Goal: Transaction & Acquisition: Book appointment/travel/reservation

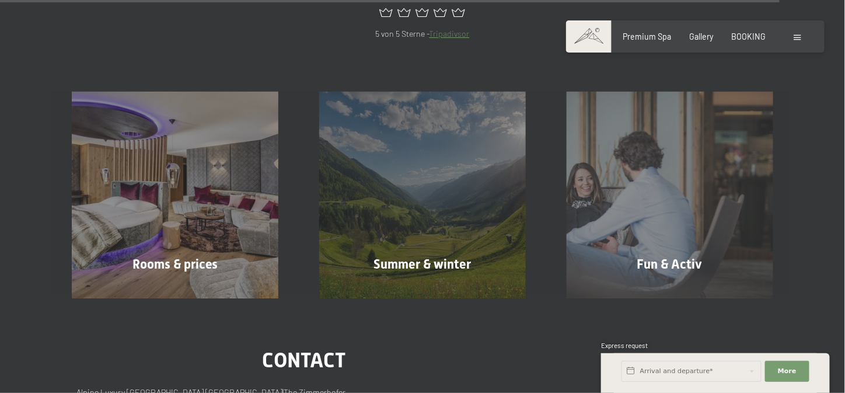
scroll to position [4467, 0]
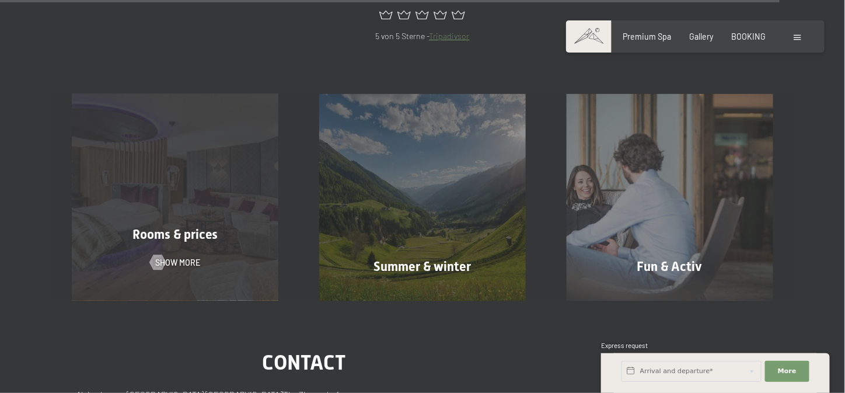
click at [191, 227] on span "Rooms & prices" at bounding box center [176, 234] width 86 height 15
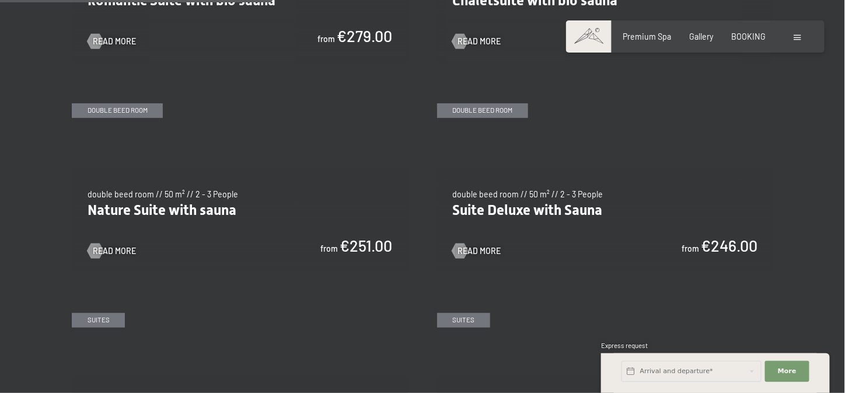
scroll to position [1031, 0]
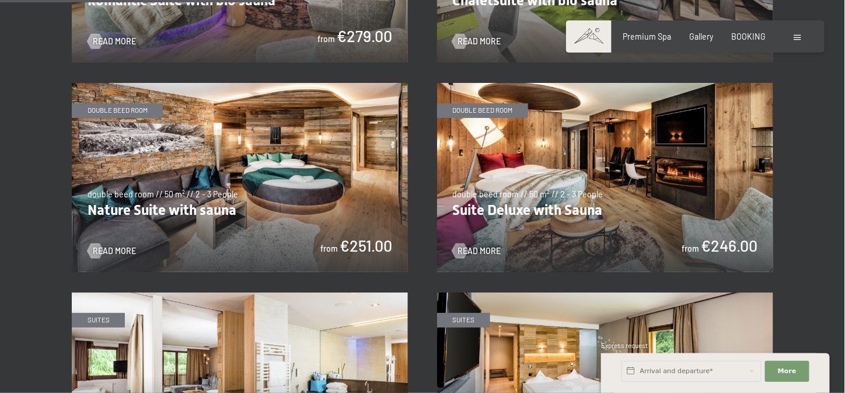
click at [726, 204] on img at bounding box center [605, 177] width 336 height 189
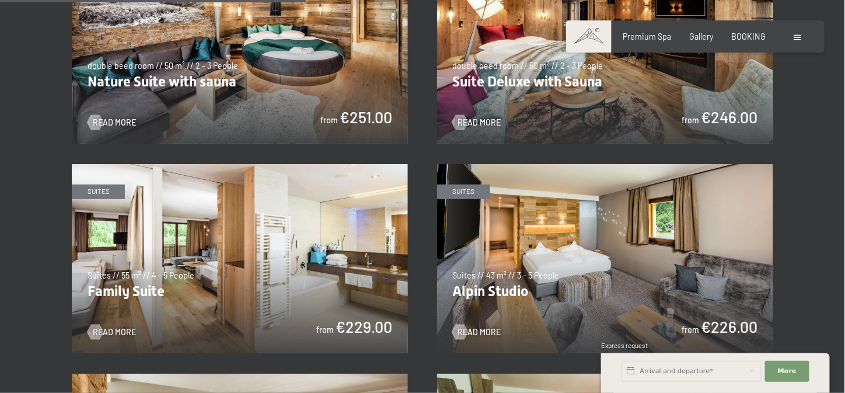
scroll to position [1160, 0]
click at [368, 307] on img at bounding box center [240, 258] width 336 height 189
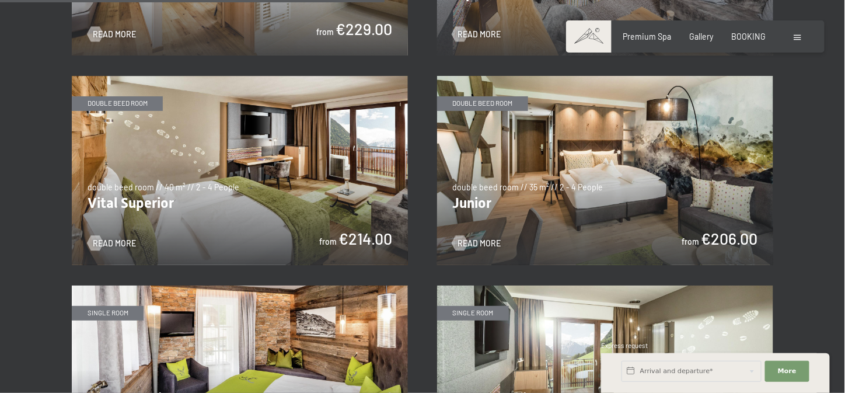
scroll to position [1457, 0]
click at [363, 201] on img at bounding box center [240, 170] width 336 height 189
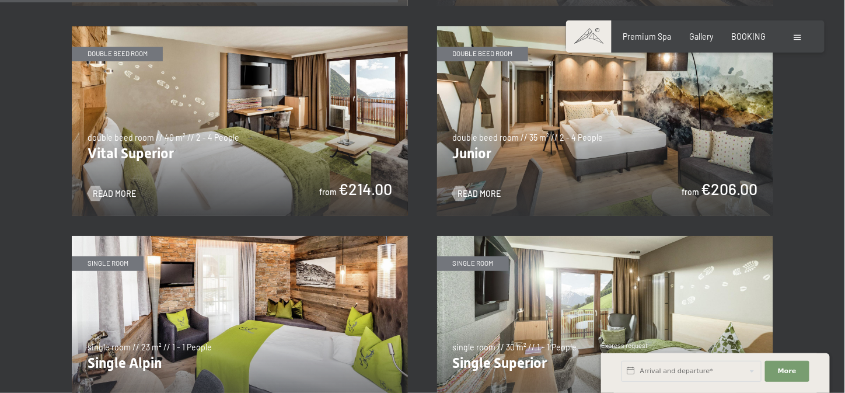
scroll to position [1507, 0]
click at [364, 57] on img at bounding box center [240, 120] width 336 height 189
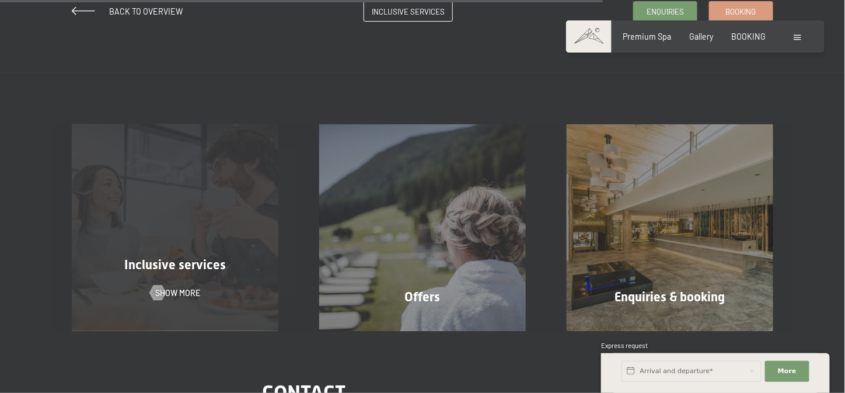
scroll to position [1068, 0]
click at [168, 238] on div "Inclusive services Show more" at bounding box center [175, 227] width 248 height 206
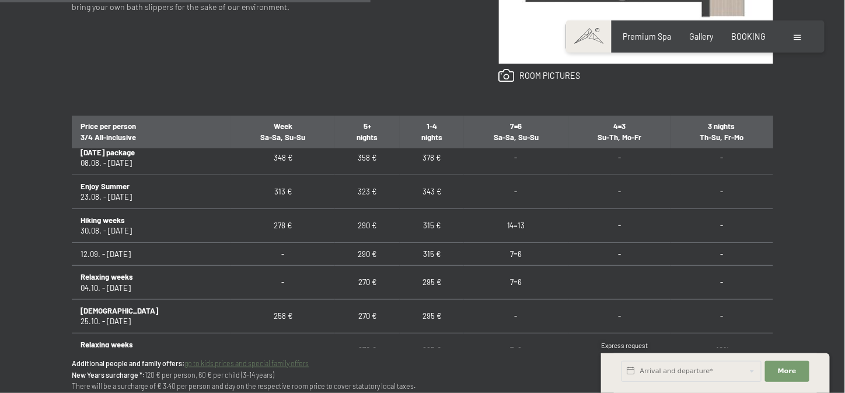
scroll to position [887, 0]
click at [799, 310] on div "Enquiries Booking double beed room // 50 m² // 2 - 3 People Suite Deluxe with S…" at bounding box center [422, 86] width 778 height 694
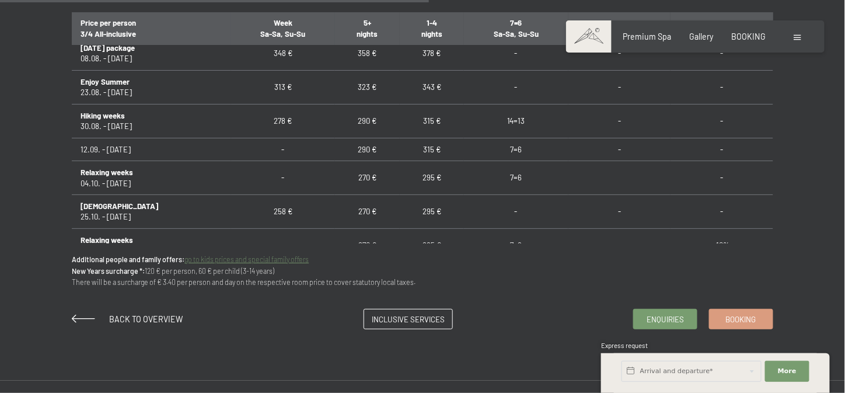
scroll to position [795, 0]
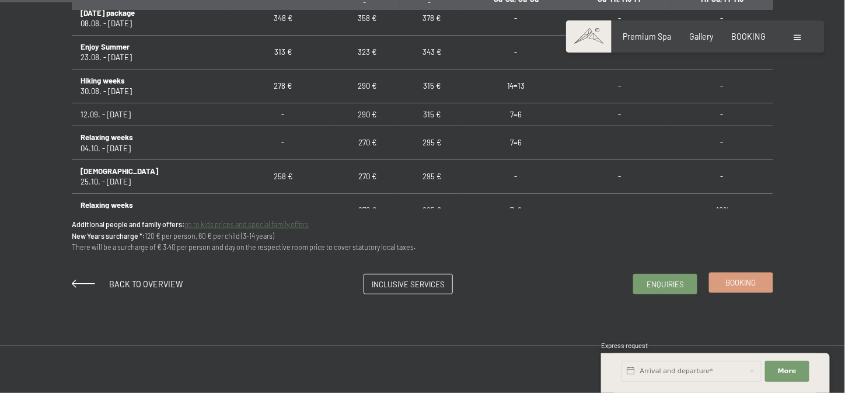
click at [746, 290] on link "Booking" at bounding box center [741, 282] width 63 height 19
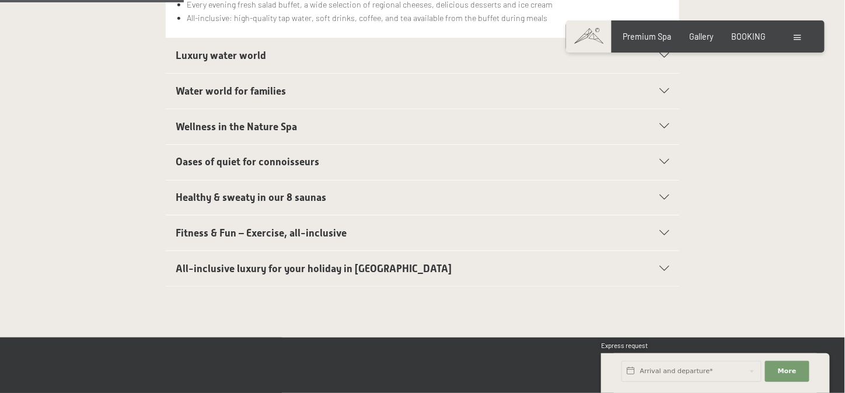
scroll to position [436, 0]
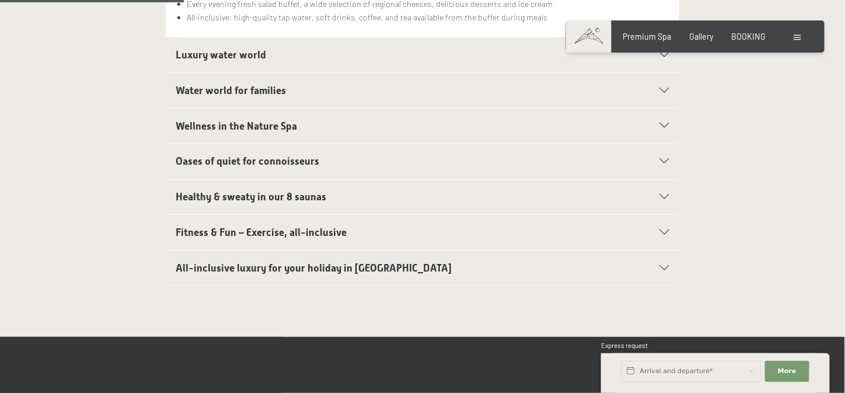
click at [322, 262] on span "All-inclusive luxury for your holiday in Italy" at bounding box center [314, 268] width 276 height 12
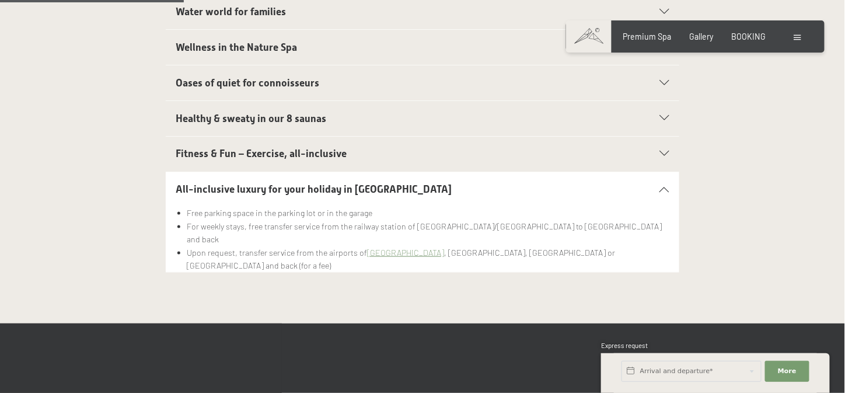
click at [199, 207] on li "Free parking space in the parking lot or in the garage" at bounding box center [428, 213] width 483 height 13
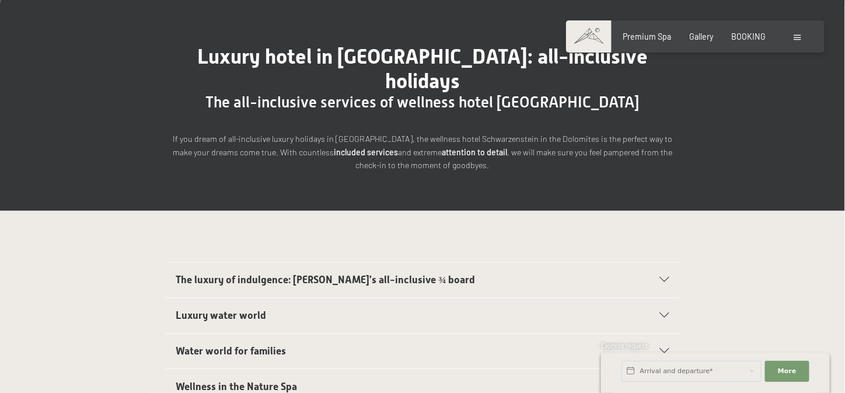
scroll to position [0, 0]
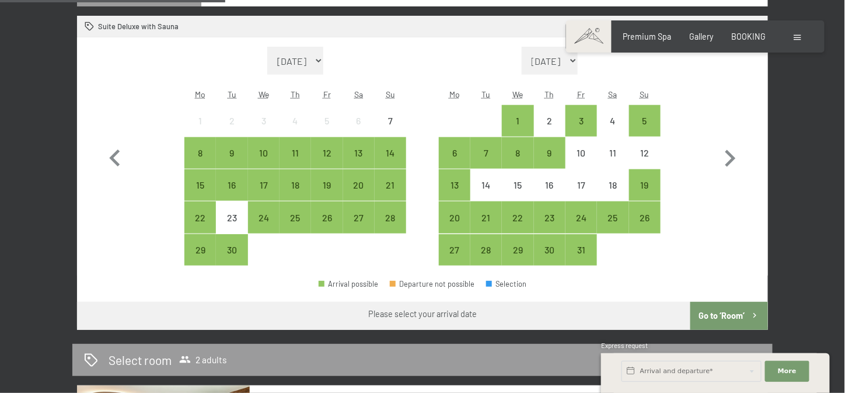
scroll to position [367, 0]
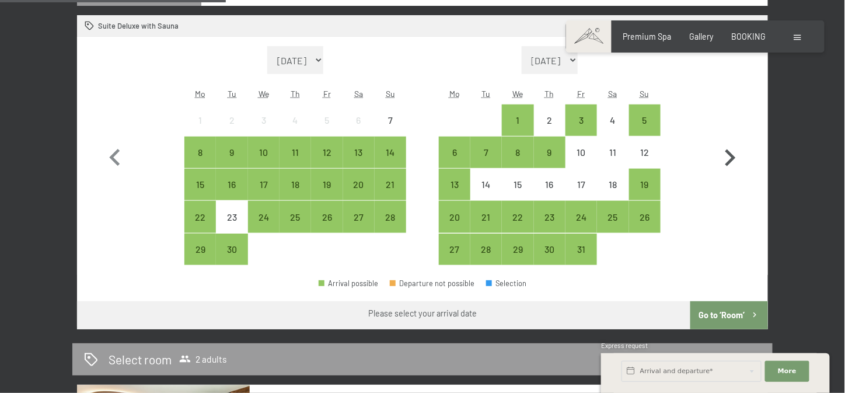
click at [733, 161] on icon "button" at bounding box center [731, 158] width 34 height 34
select select "2025-10-01"
select select "2025-11-01"
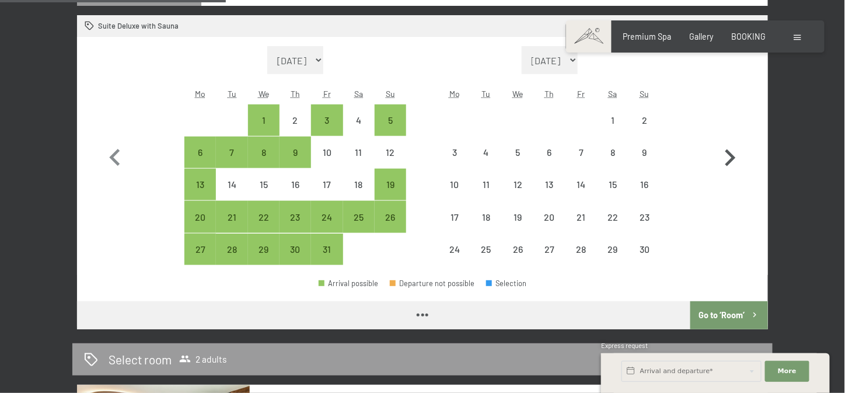
select select "2025-10-01"
select select "2025-11-01"
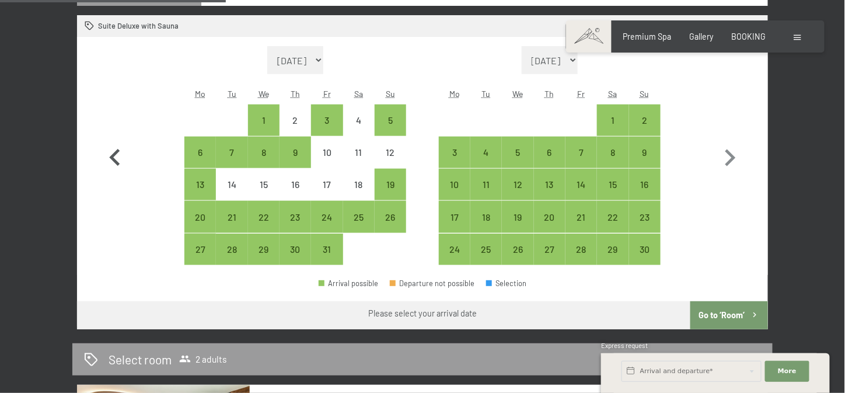
click at [114, 156] on icon "button" at bounding box center [115, 158] width 34 height 34
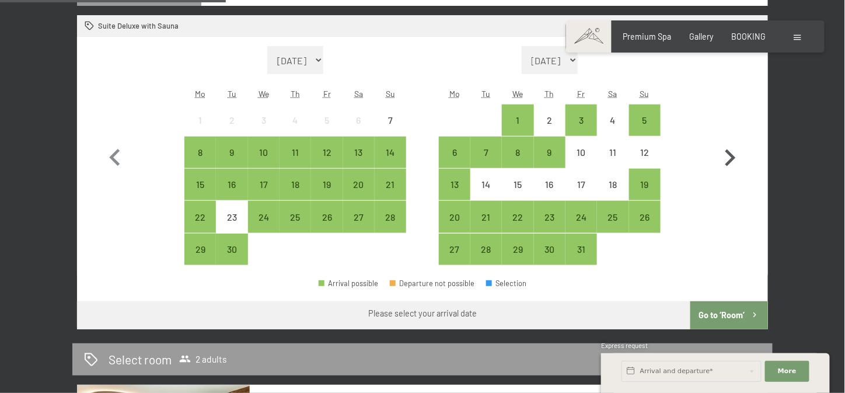
click at [729, 154] on icon "button" at bounding box center [731, 157] width 11 height 17
select select "[DATE]"
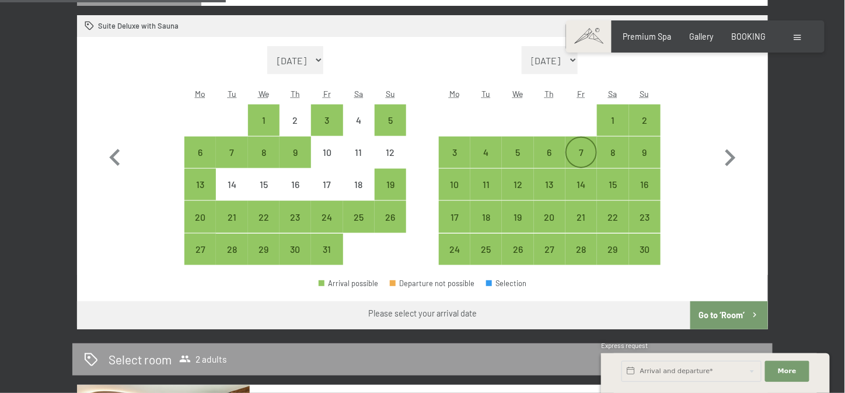
click at [583, 155] on div "7" at bounding box center [581, 162] width 29 height 29
select select "2025-10-01"
select select "2025-11-01"
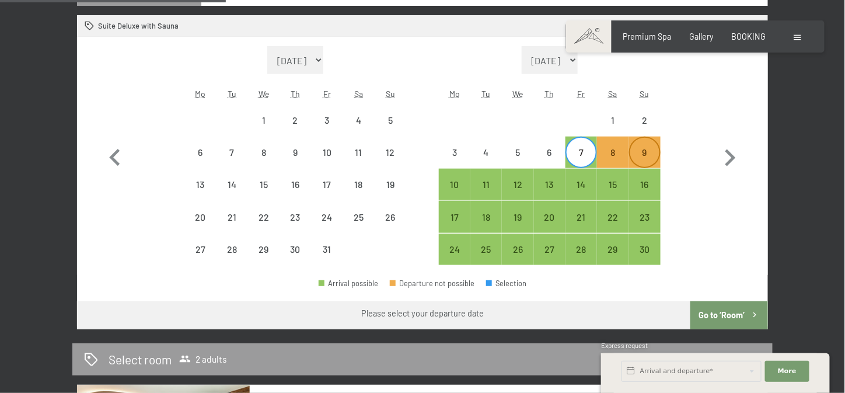
click at [641, 157] on div "9" at bounding box center [645, 162] width 29 height 29
select select "2025-10-01"
select select "2025-11-01"
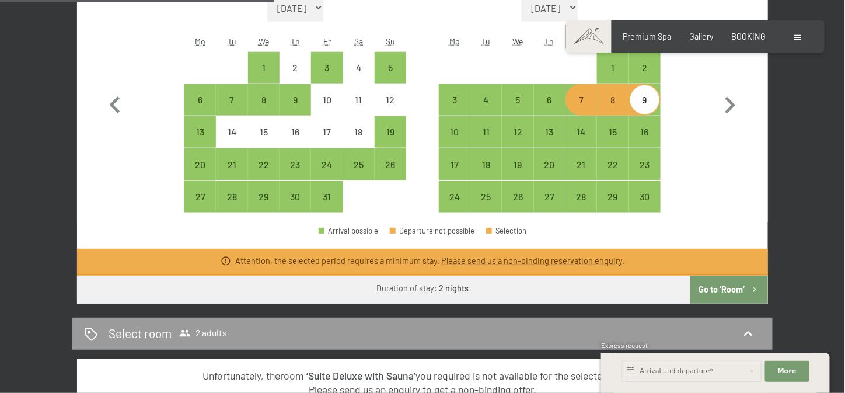
scroll to position [420, 0]
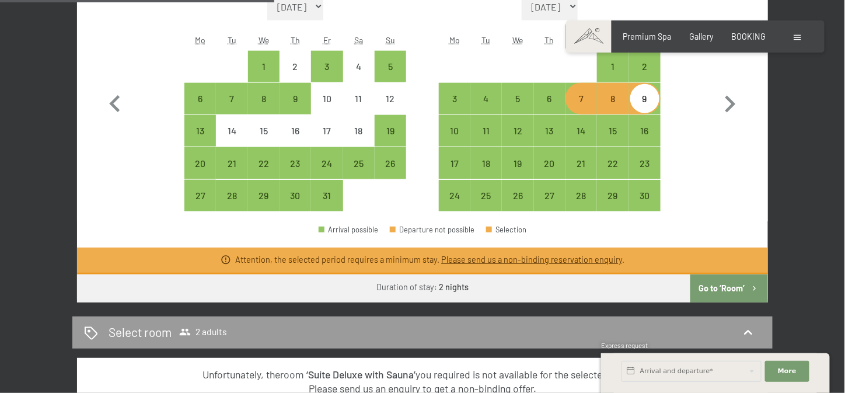
click at [709, 287] on button "Go to ‘Room’" at bounding box center [730, 288] width 78 height 28
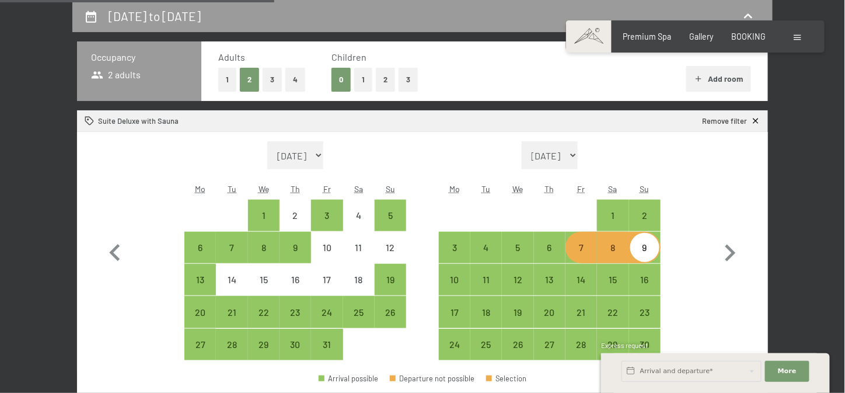
select select "2025-10-01"
select select "2025-11-01"
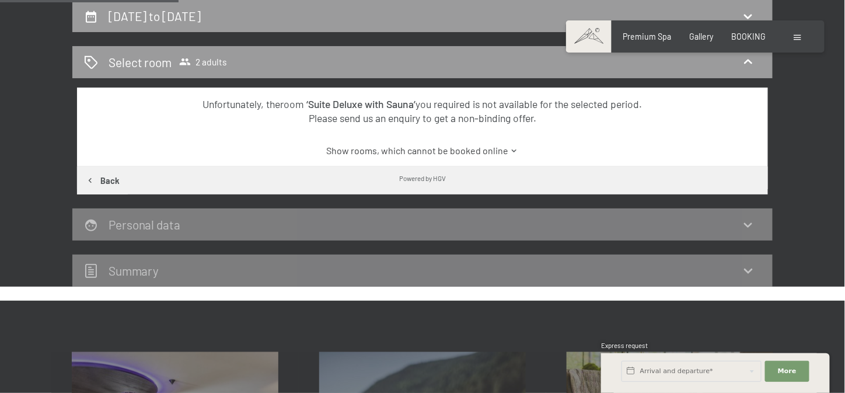
click at [482, 145] on link "Show rooms, which cannot be booked online" at bounding box center [423, 150] width 650 height 13
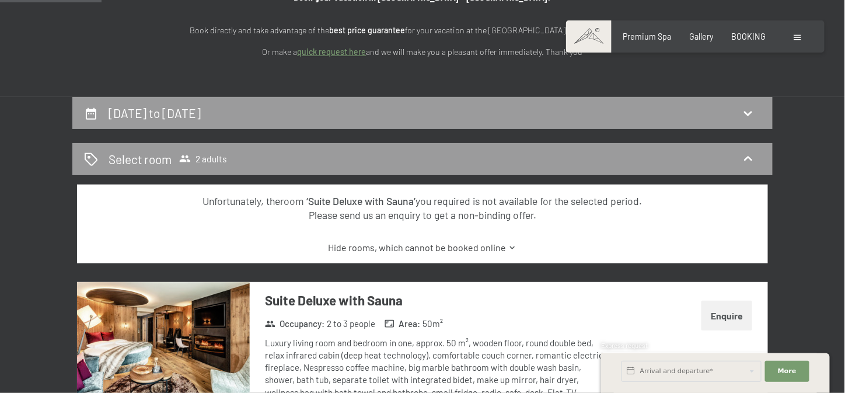
scroll to position [93, 0]
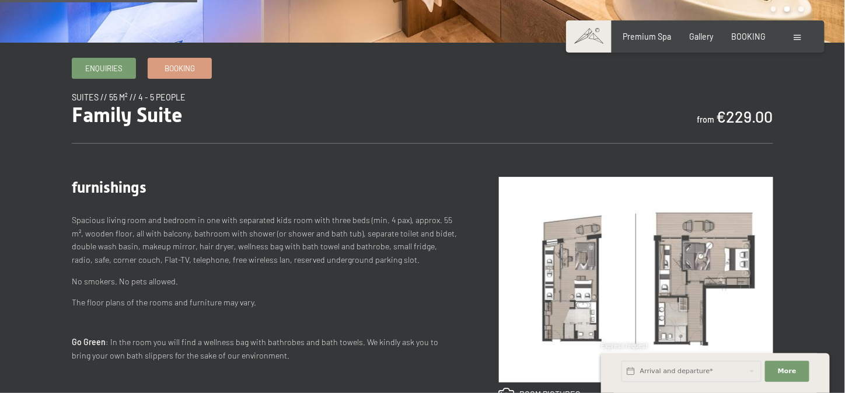
scroll to position [337, 0]
click at [174, 72] on link "Booking" at bounding box center [179, 65] width 63 height 19
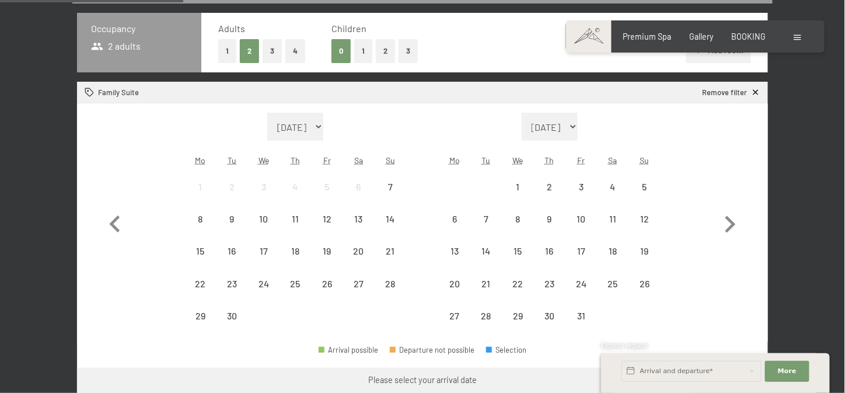
scroll to position [295, 0]
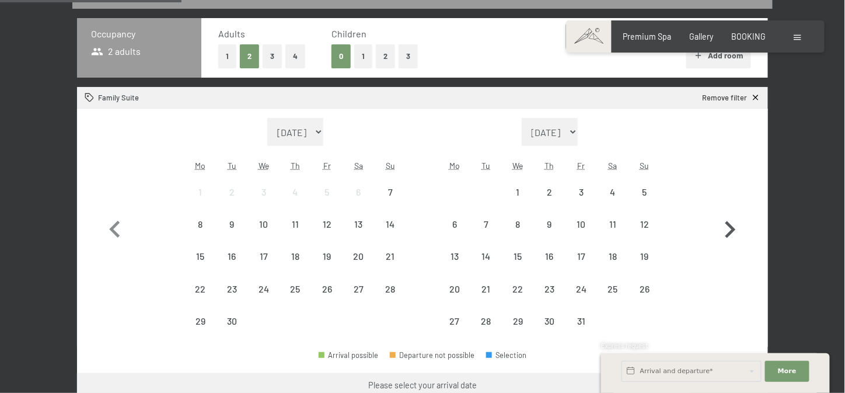
click at [729, 228] on icon "button" at bounding box center [731, 230] width 34 height 34
select select "2025-10-01"
select select "2025-11-01"
select select "2025-10-01"
select select "2025-11-01"
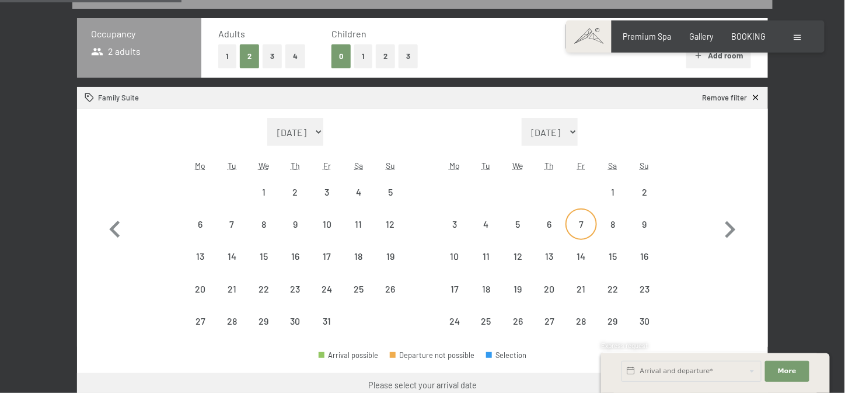
click at [578, 222] on div "7" at bounding box center [581, 234] width 29 height 29
select select "[DATE]"
click at [632, 224] on div "9" at bounding box center [645, 234] width 29 height 29
select select "[DATE]"
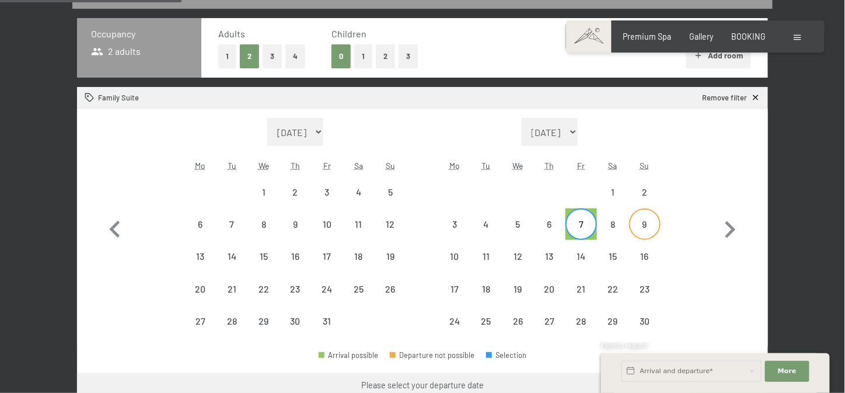
select select "[DATE]"
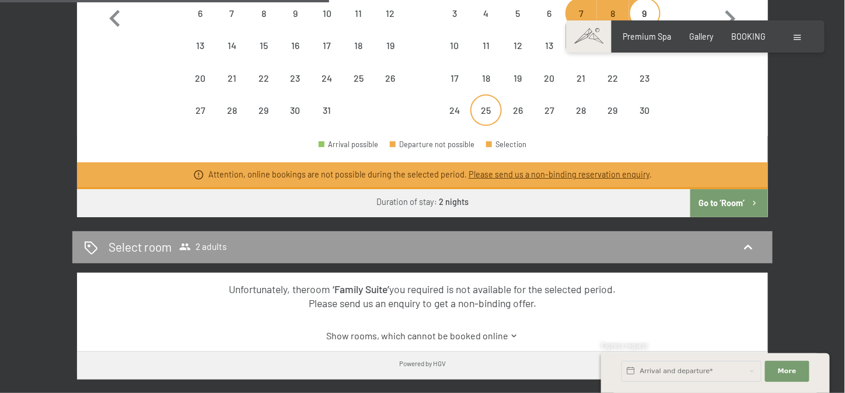
scroll to position [508, 0]
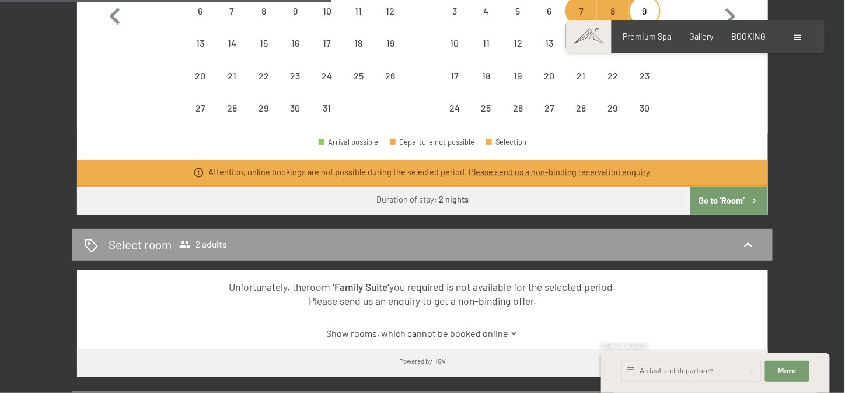
click at [466, 330] on link "Show rooms, which cannot be booked online" at bounding box center [423, 333] width 650 height 13
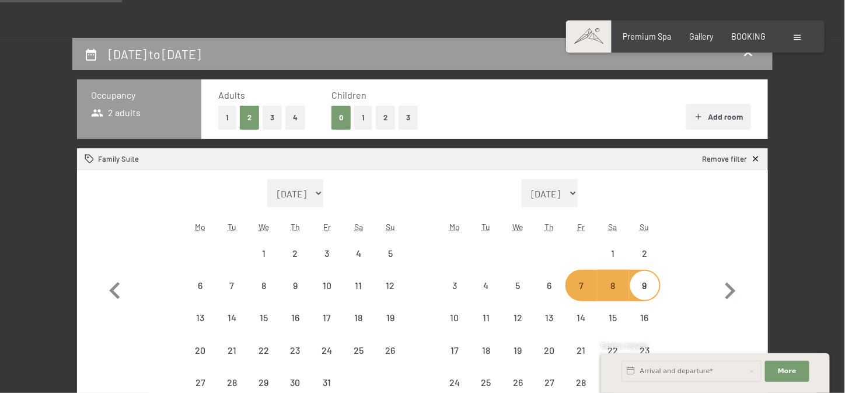
scroll to position [216, 0]
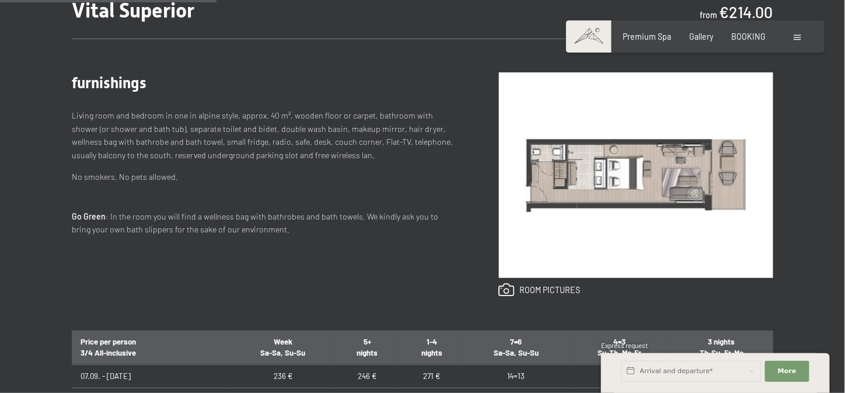
scroll to position [311, 0]
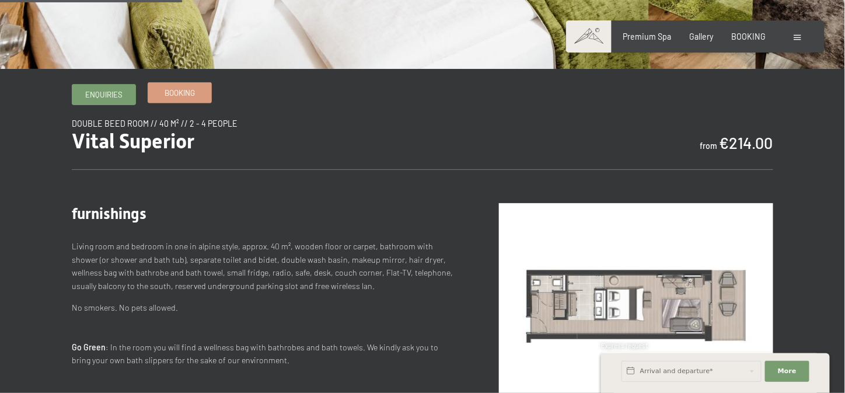
click at [170, 100] on link "Booking" at bounding box center [179, 92] width 63 height 19
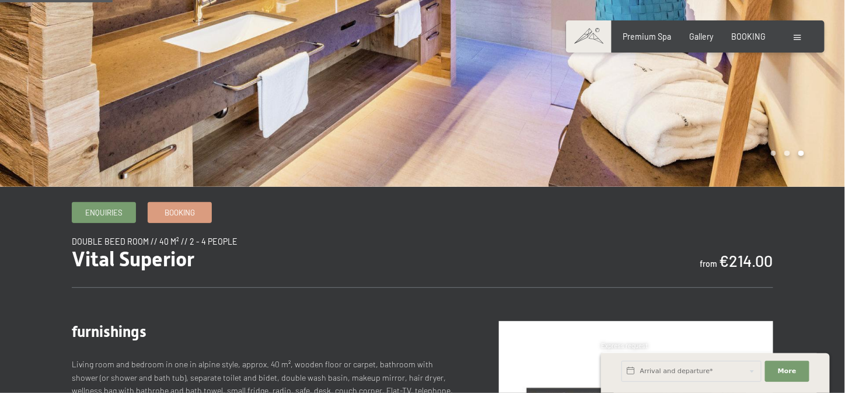
scroll to position [193, 0]
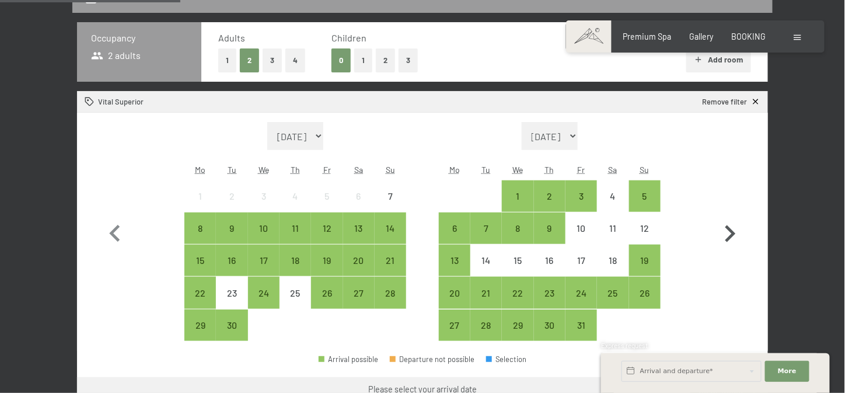
click at [728, 238] on icon "button" at bounding box center [731, 234] width 34 height 34
select select "[DATE]"
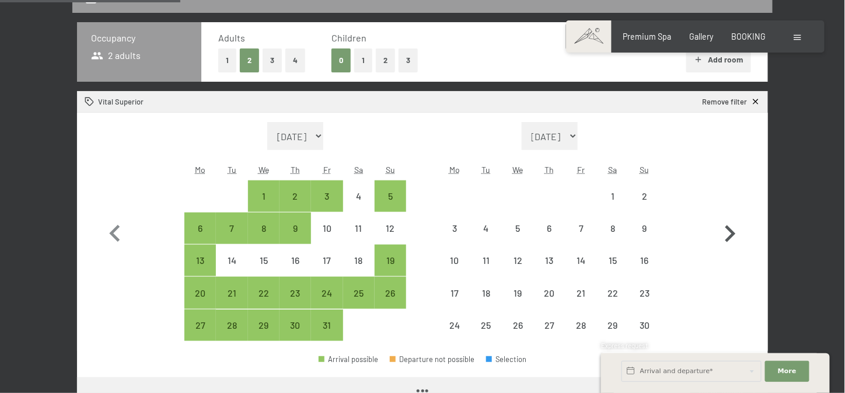
select select "[DATE]"
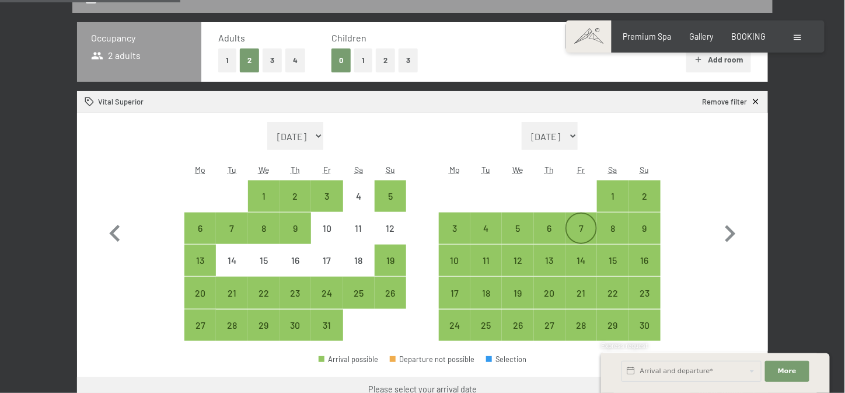
click at [581, 225] on div "7" at bounding box center [581, 238] width 29 height 29
select select "[DATE]"
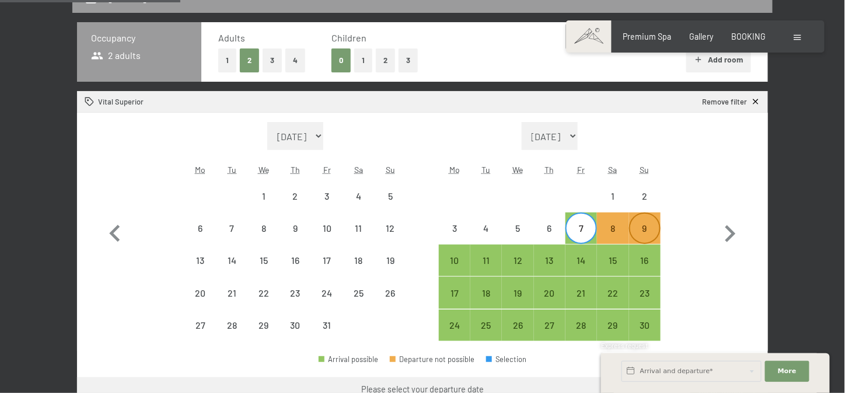
click at [643, 229] on div "9" at bounding box center [645, 238] width 29 height 29
select select "[DATE]"
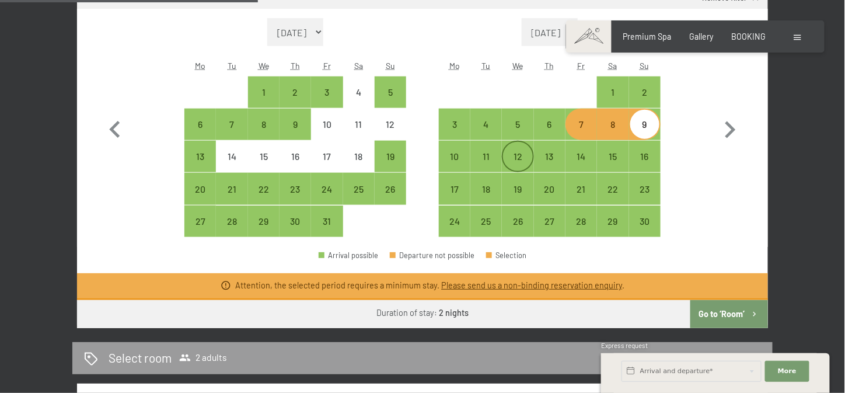
scroll to position [395, 0]
click at [706, 315] on button "Go to ‘Room’" at bounding box center [730, 314] width 78 height 28
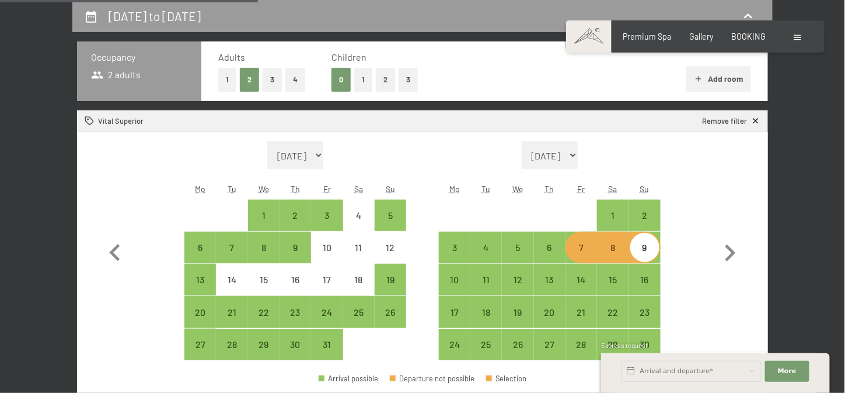
select select "2025-10-01"
select select "2025-11-01"
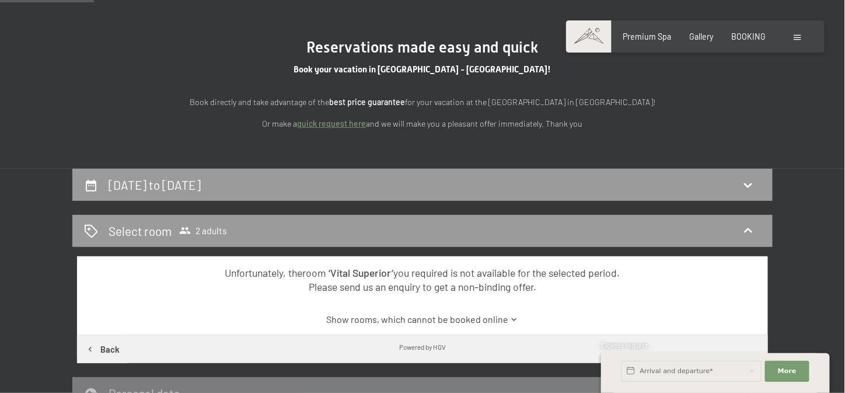
scroll to position [102, 0]
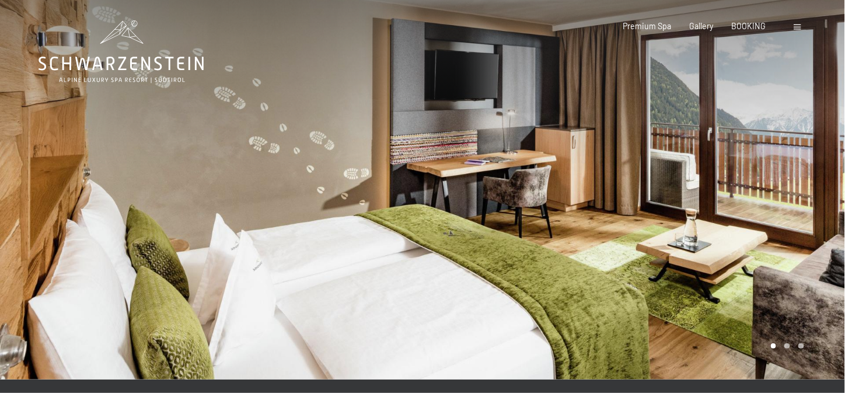
click at [820, 166] on div at bounding box center [634, 190] width 423 height 380
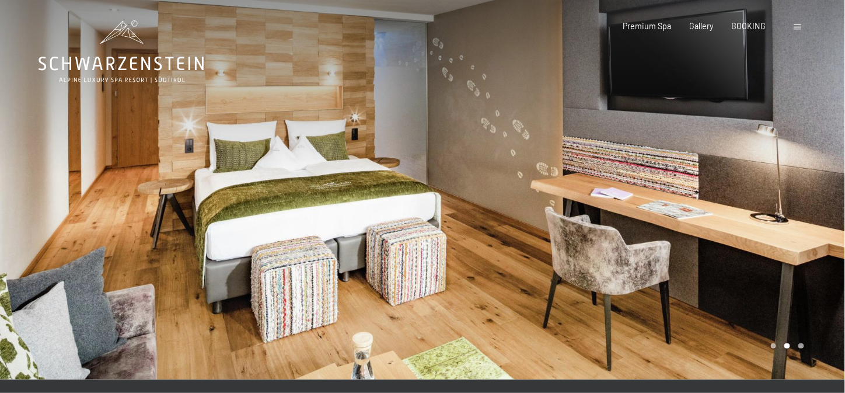
click at [820, 166] on div at bounding box center [634, 190] width 423 height 380
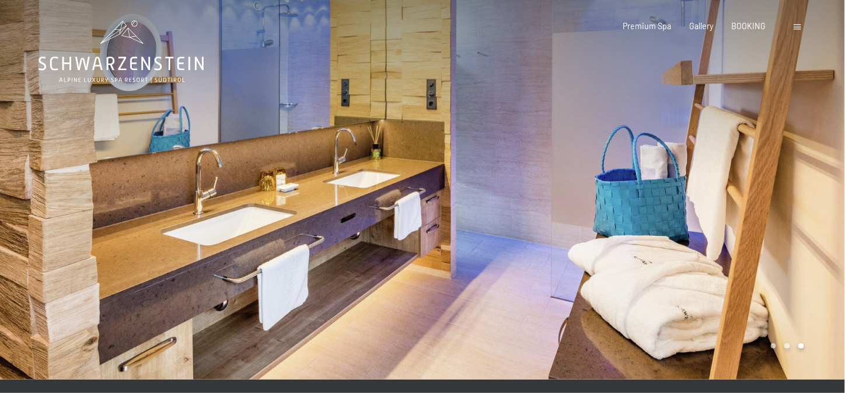
click at [820, 166] on div at bounding box center [634, 190] width 423 height 380
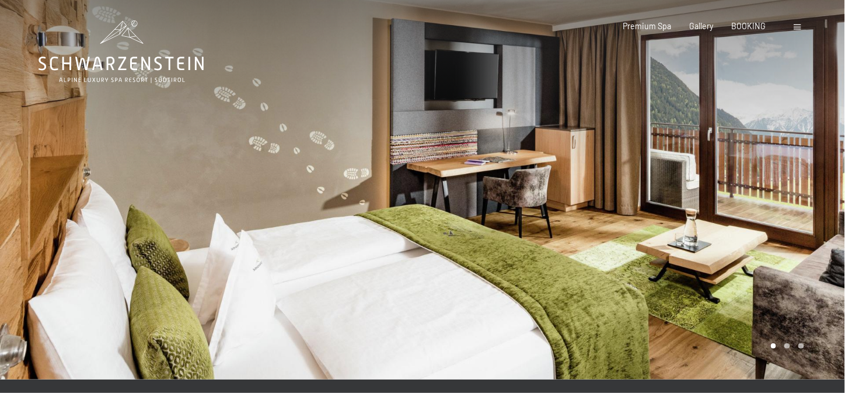
click at [820, 166] on div at bounding box center [634, 190] width 423 height 380
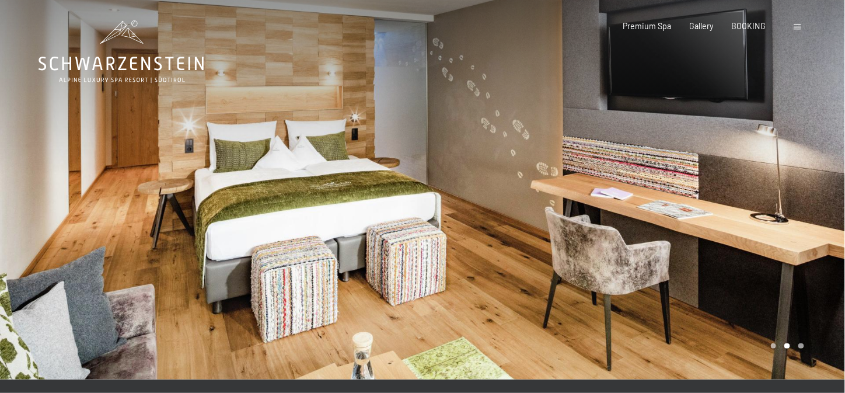
click at [820, 166] on div at bounding box center [634, 190] width 423 height 380
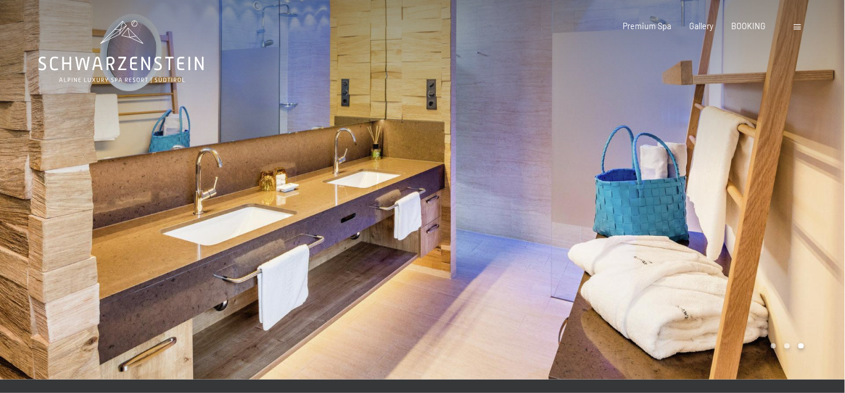
click at [820, 166] on div at bounding box center [634, 190] width 423 height 380
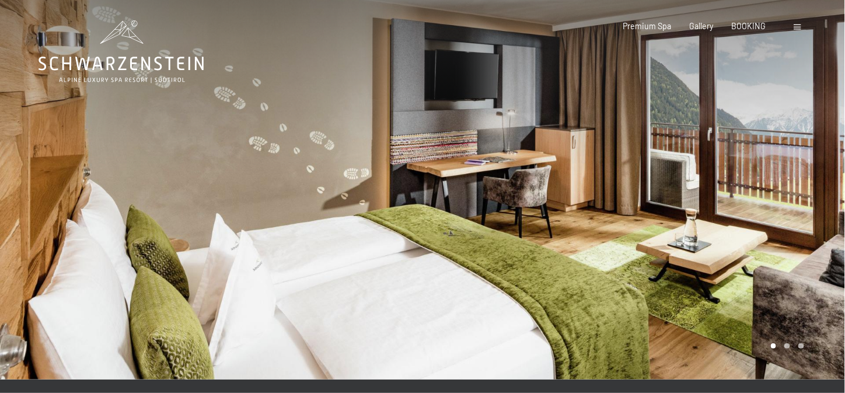
click at [820, 166] on div at bounding box center [634, 190] width 423 height 380
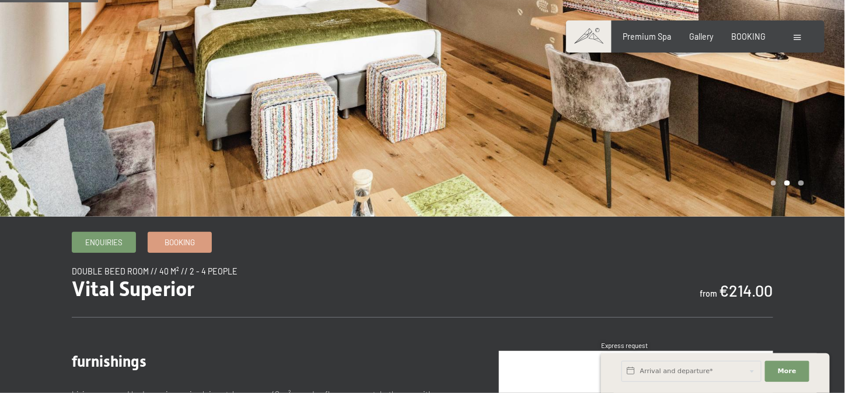
scroll to position [160, 0]
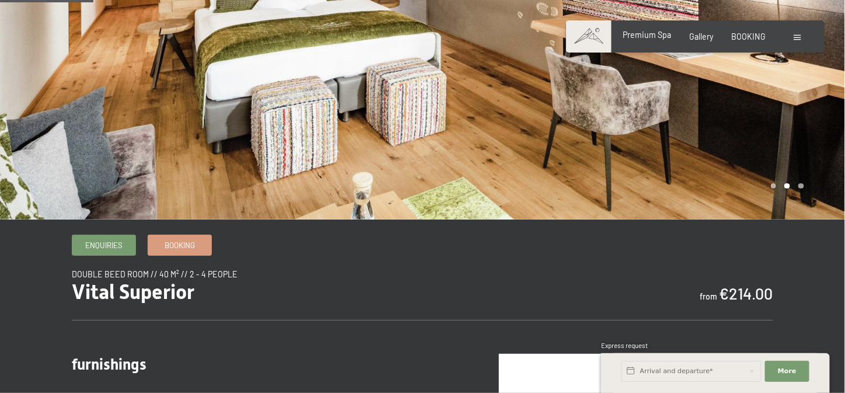
click at [653, 40] on div "Premium Spa" at bounding box center [647, 35] width 48 height 12
click at [653, 34] on span "Premium Spa" at bounding box center [647, 35] width 48 height 10
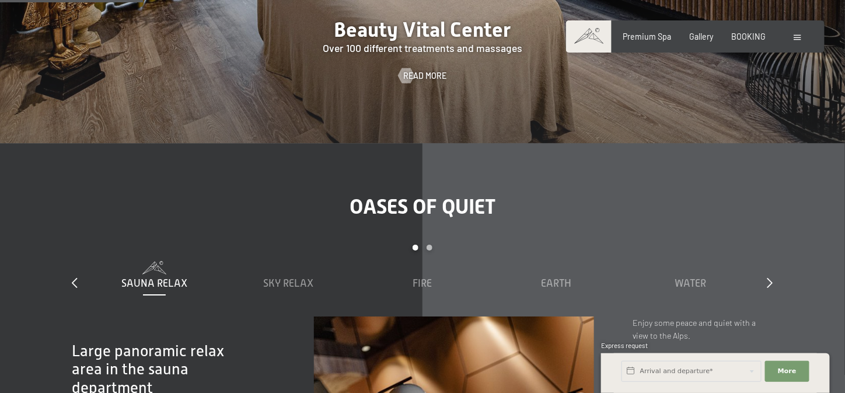
scroll to position [1193, 0]
click at [770, 277] on icon at bounding box center [771, 282] width 6 height 11
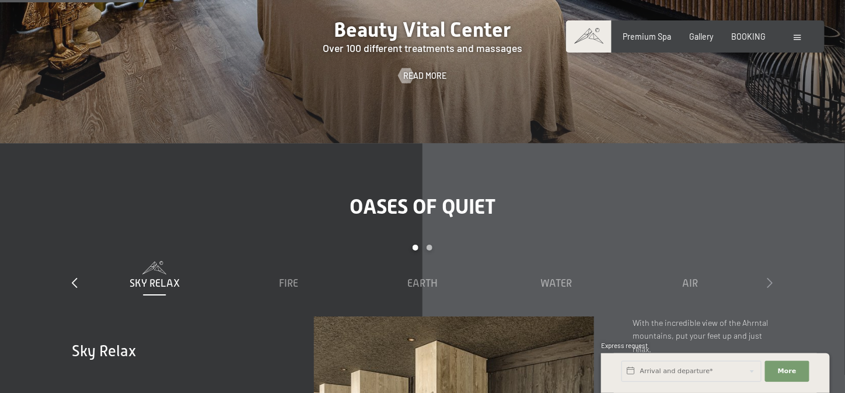
click at [770, 277] on icon at bounding box center [771, 282] width 6 height 11
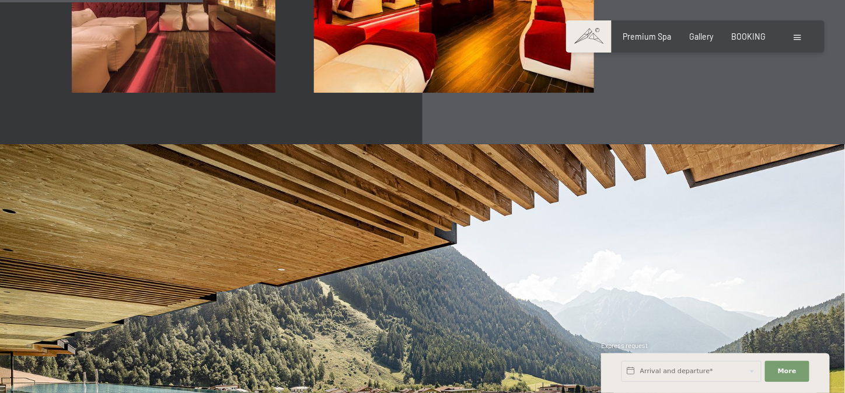
scroll to position [1698, 0]
click at [802, 33] on div at bounding box center [800, 37] width 10 height 12
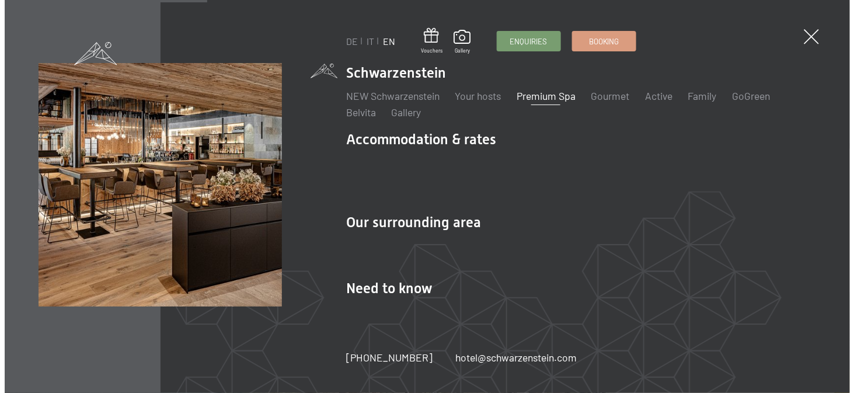
scroll to position [1692, 0]
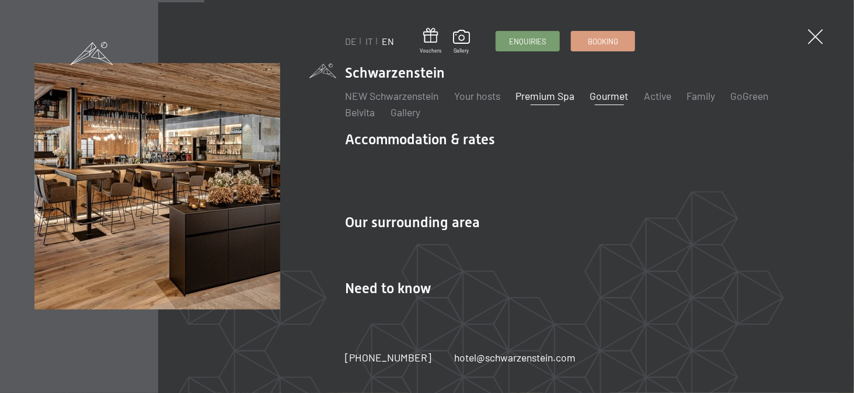
click at [625, 102] on link "Gourmet" at bounding box center [609, 95] width 39 height 13
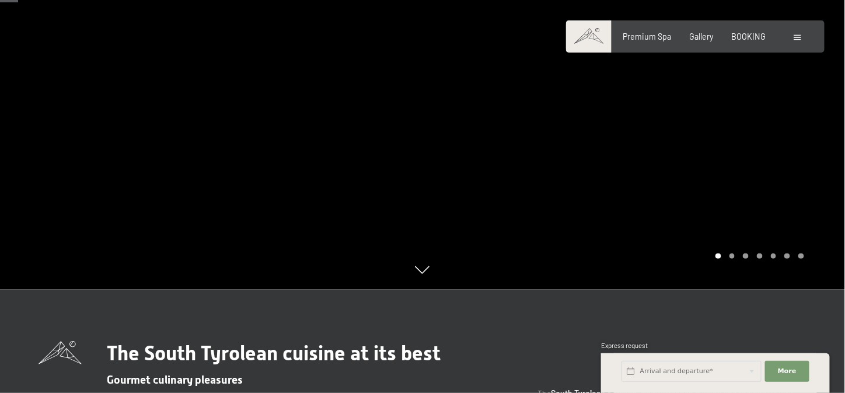
scroll to position [71, 0]
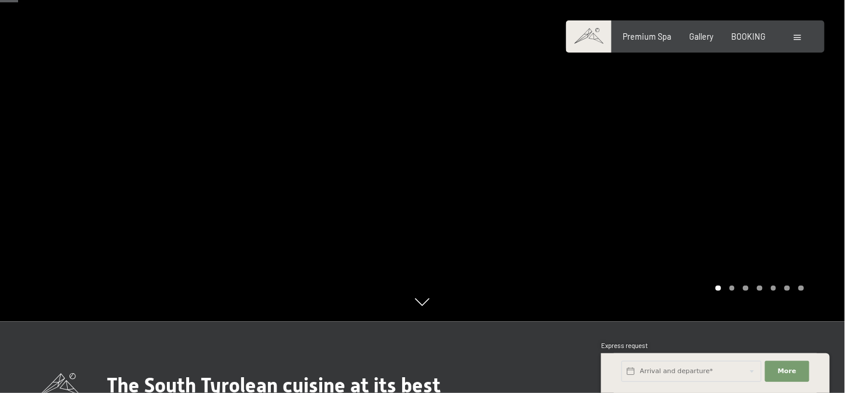
click at [663, 185] on div at bounding box center [634, 125] width 423 height 393
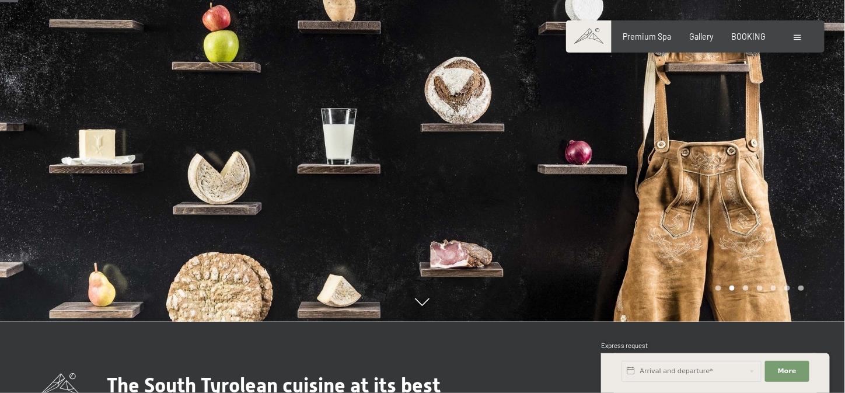
click at [663, 185] on div at bounding box center [634, 125] width 423 height 393
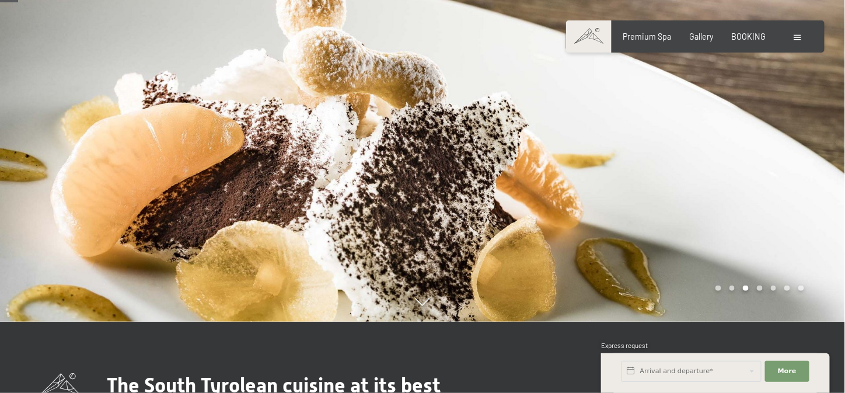
click at [663, 185] on div at bounding box center [634, 125] width 423 height 393
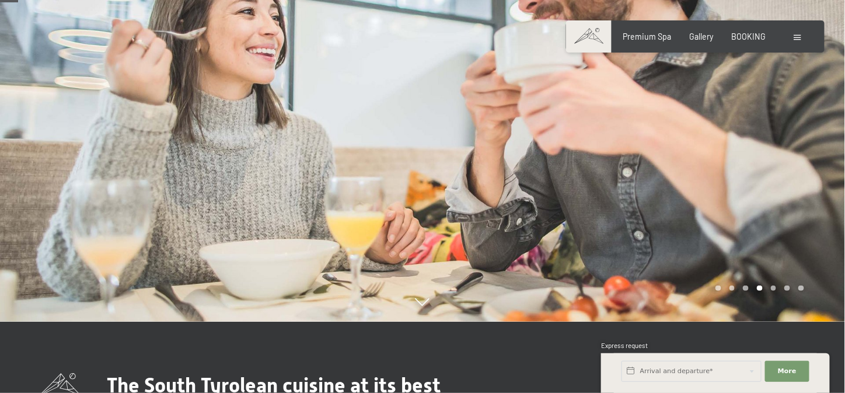
click at [663, 185] on div at bounding box center [634, 125] width 423 height 393
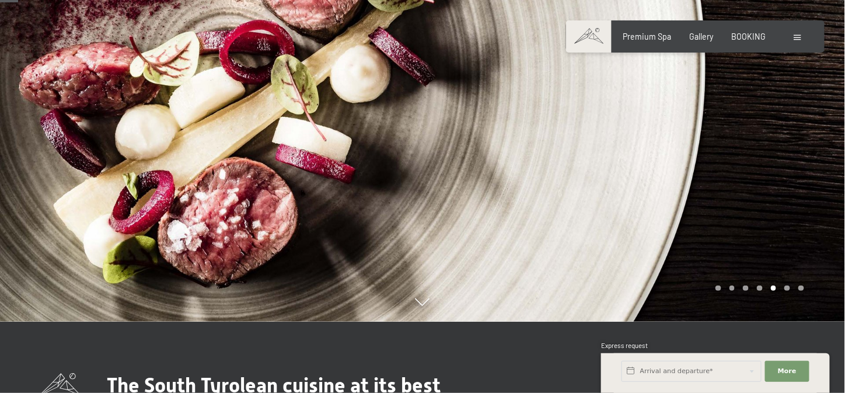
click at [663, 185] on div at bounding box center [634, 125] width 423 height 393
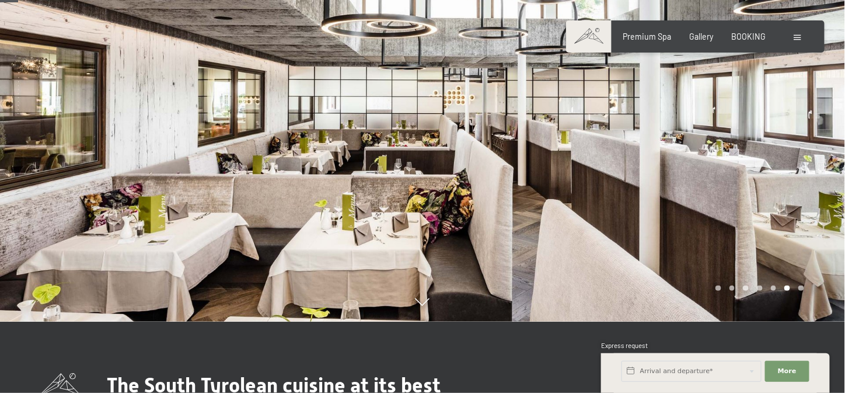
click at [663, 185] on div at bounding box center [634, 125] width 423 height 393
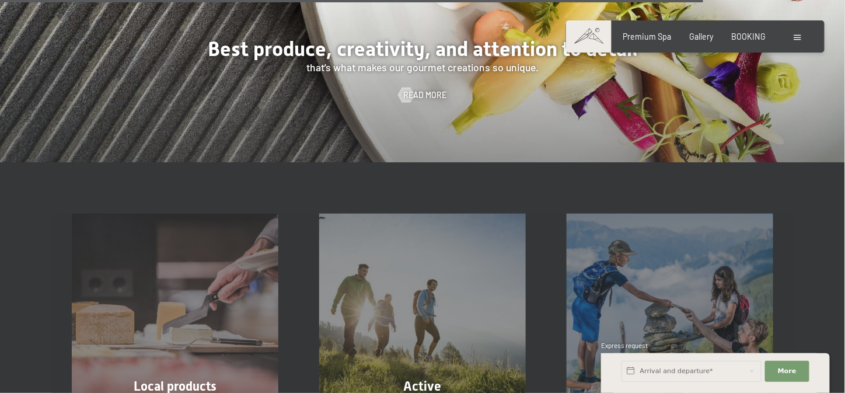
scroll to position [2571, 0]
click at [715, 371] on input "text" at bounding box center [692, 371] width 140 height 21
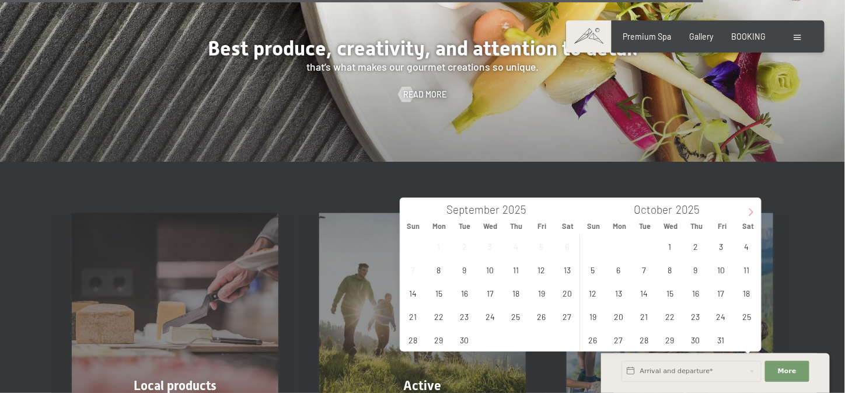
click at [751, 210] on icon at bounding box center [752, 212] width 4 height 8
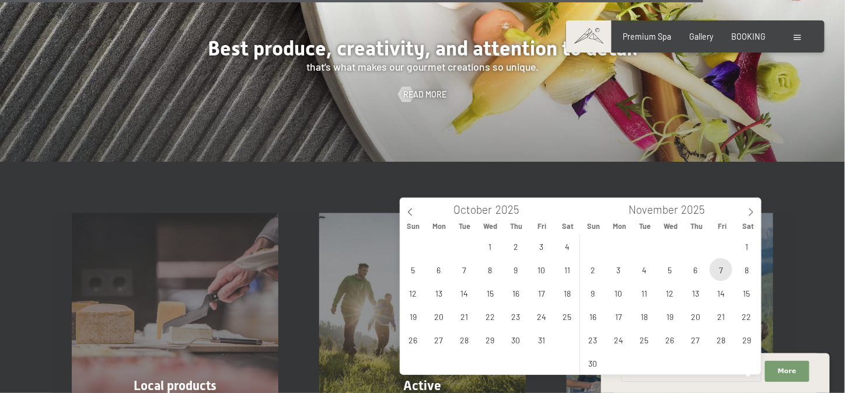
click at [717, 271] on span "7" at bounding box center [721, 269] width 23 height 23
click at [751, 217] on span at bounding box center [752, 208] width 20 height 20
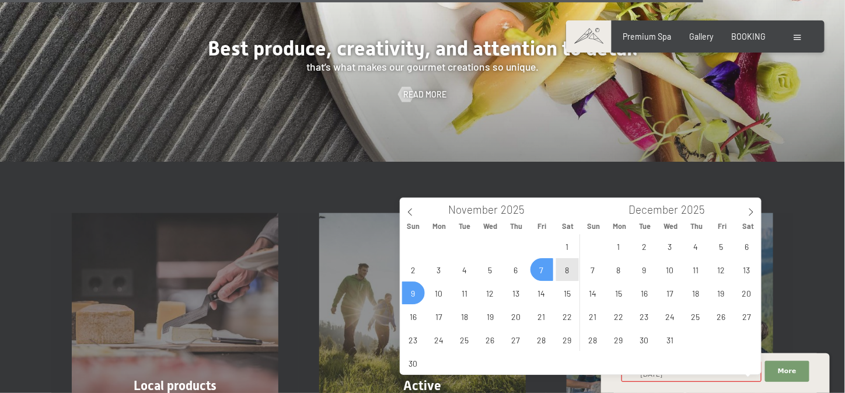
click at [416, 295] on span "9" at bounding box center [413, 292] width 23 height 23
type input "Fri. 07/11/2025 - Sun. 09/11/2025"
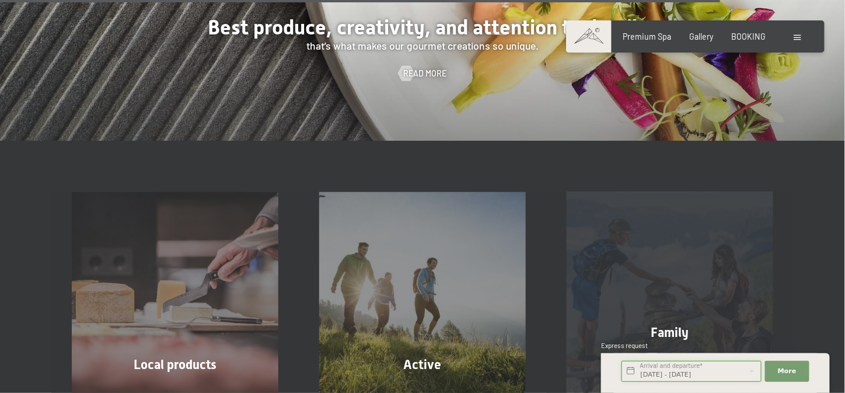
scroll to position [2660, 0]
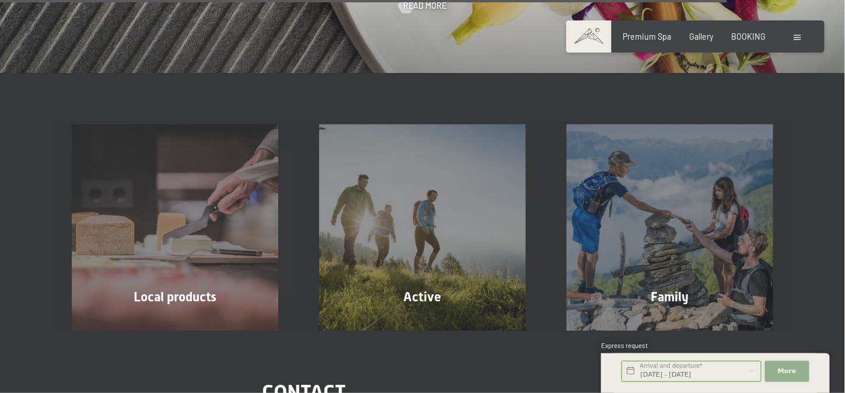
click at [790, 374] on span "More" at bounding box center [787, 371] width 19 height 9
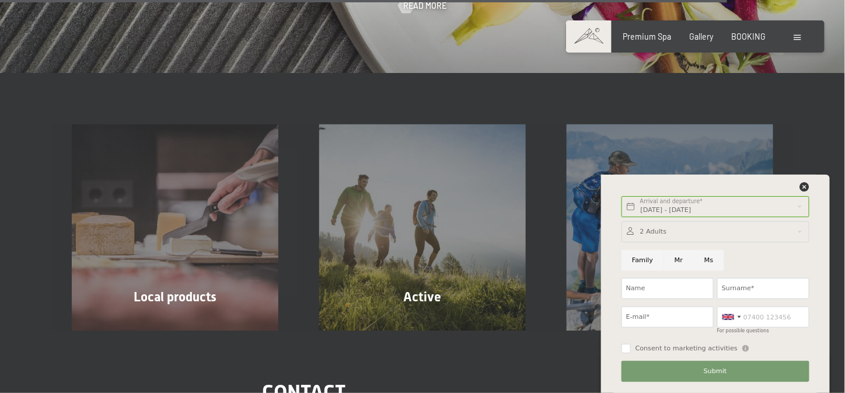
click at [676, 256] on input "Mr" at bounding box center [679, 260] width 30 height 21
radio input "true"
click at [671, 279] on input "Name" at bounding box center [668, 288] width 92 height 21
type input "Matthias"
type input "Frontull"
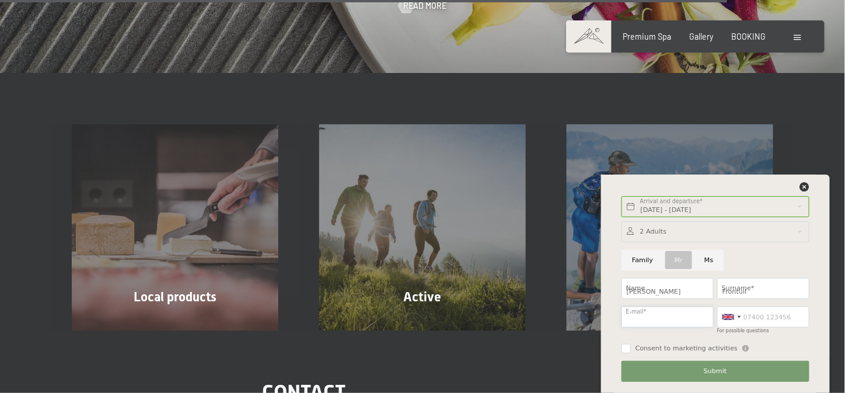
type input "matthias.frontull@yahoo.com"
type input "3425662522"
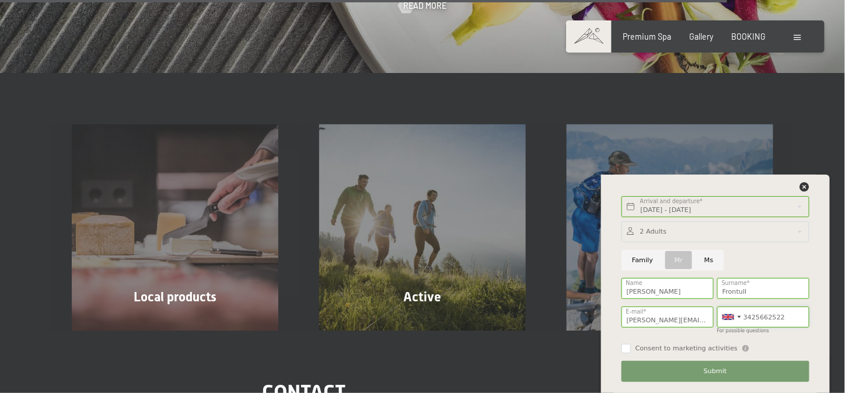
click at [756, 322] on input "3425662522" at bounding box center [764, 317] width 92 height 21
click at [738, 316] on div at bounding box center [740, 317] width 4 height 2
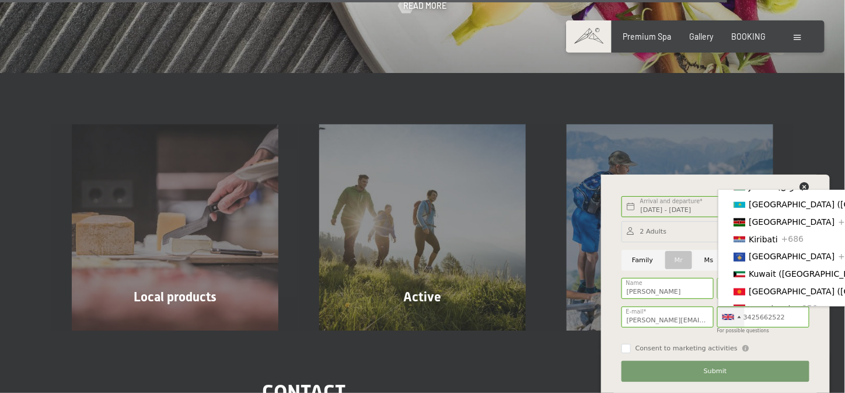
scroll to position [2002, 0]
click at [767, 121] on span "[GEOGRAPHIC_DATA] ([GEOGRAPHIC_DATA])" at bounding box center [839, 116] width 181 height 9
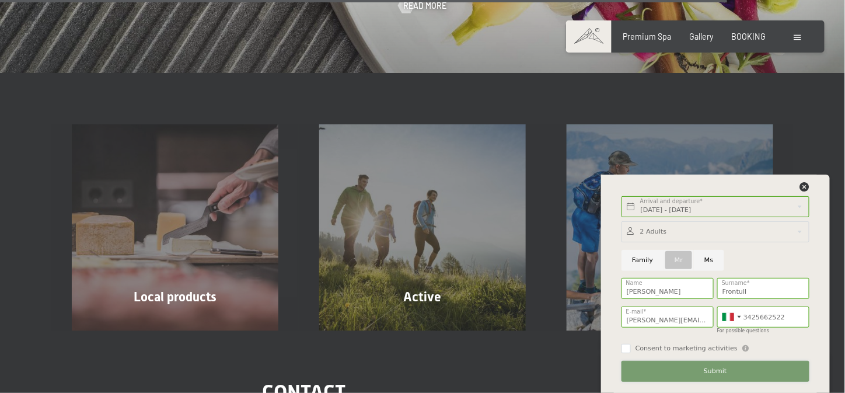
click at [699, 367] on button "Submit" at bounding box center [716, 371] width 188 height 21
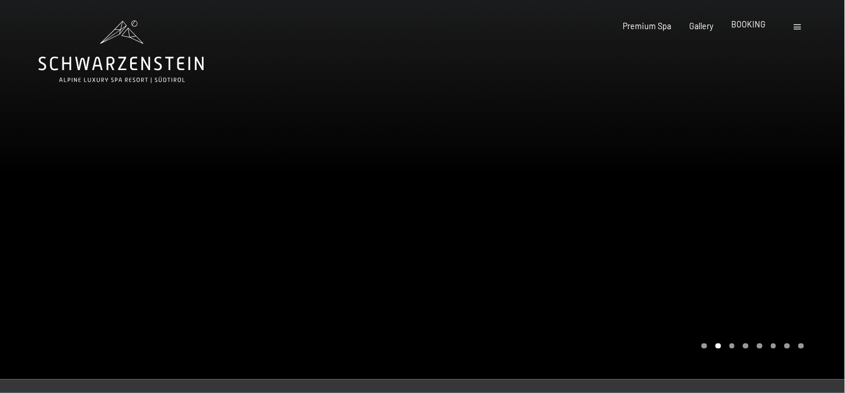
click at [744, 29] on span "BOOKING" at bounding box center [749, 24] width 34 height 10
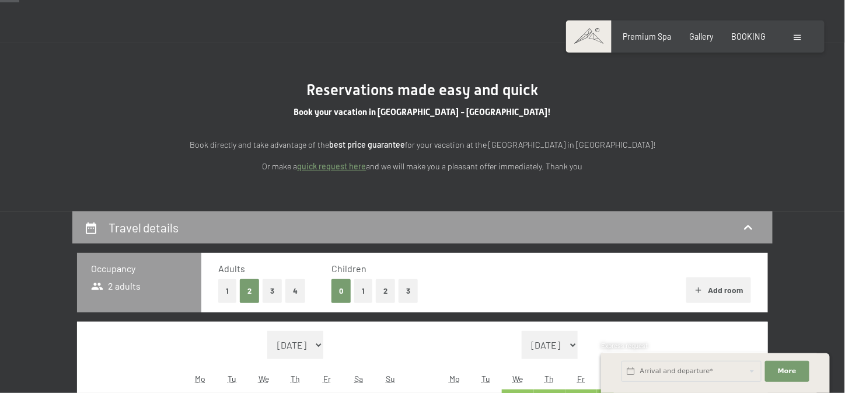
scroll to position [40, 0]
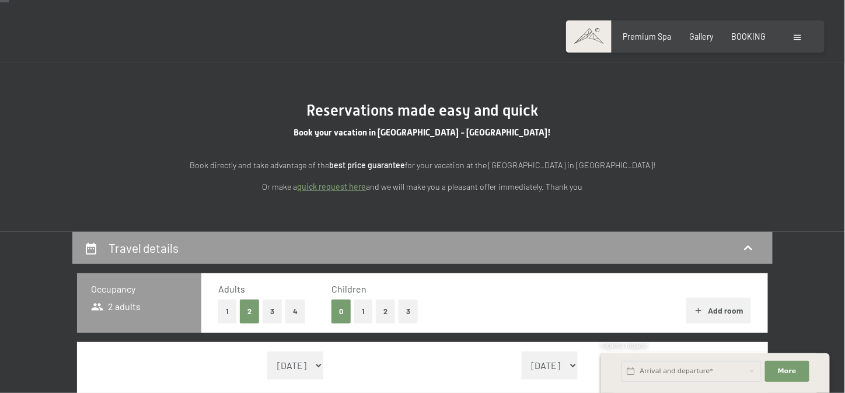
click at [329, 190] on link "quick request here" at bounding box center [332, 187] width 69 height 10
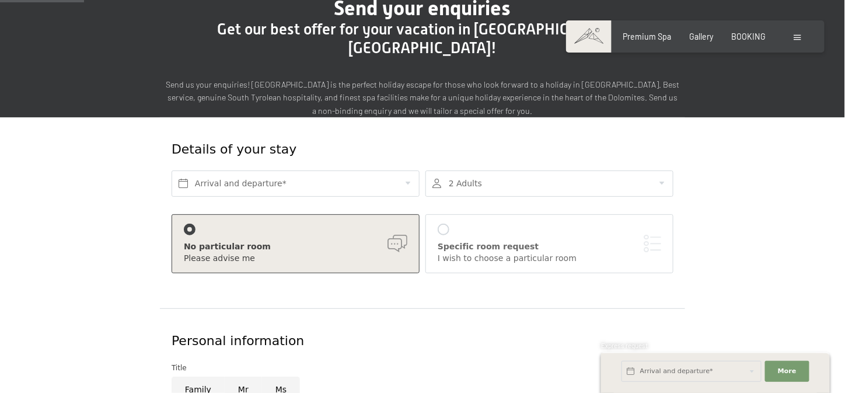
scroll to position [107, 0]
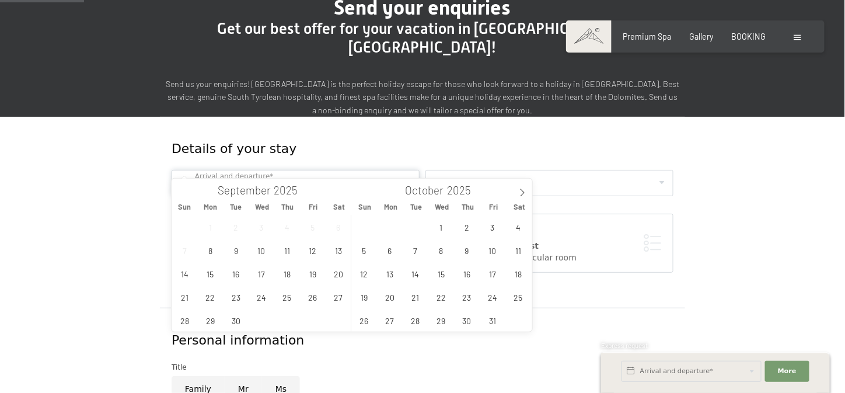
click at [312, 171] on input "text" at bounding box center [296, 183] width 248 height 26
click at [521, 194] on icon at bounding box center [522, 193] width 8 height 8
click at [488, 245] on span "7" at bounding box center [492, 250] width 23 height 23
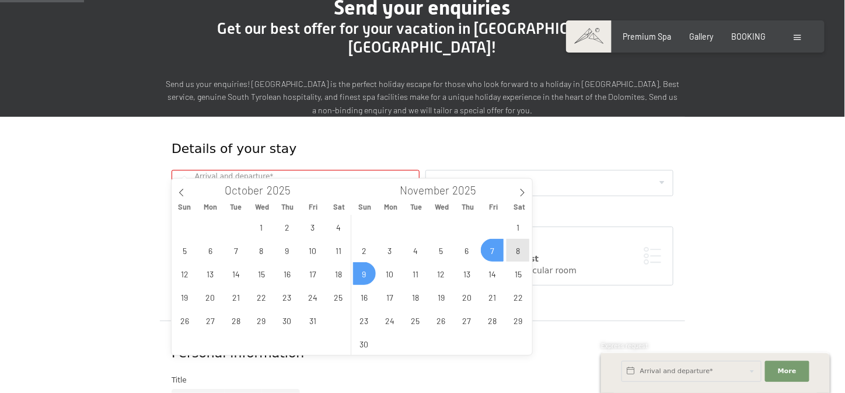
click at [359, 278] on span "9" at bounding box center [364, 273] width 23 height 23
type input "Fri. 07/11/2025 - Sun. 09/11/2025"
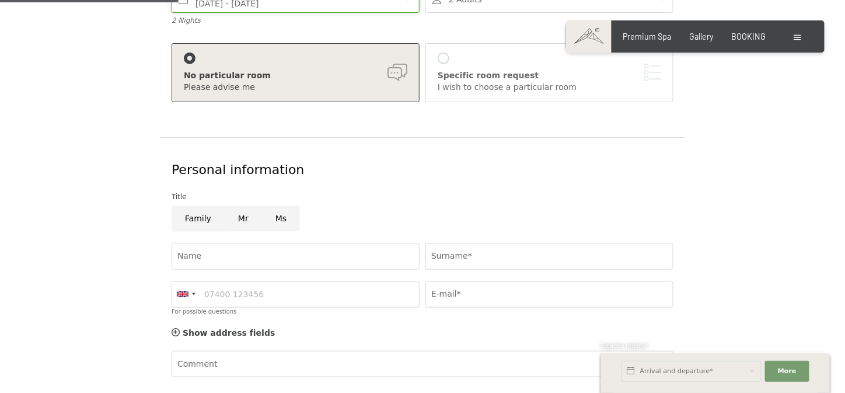
scroll to position [308, 0]
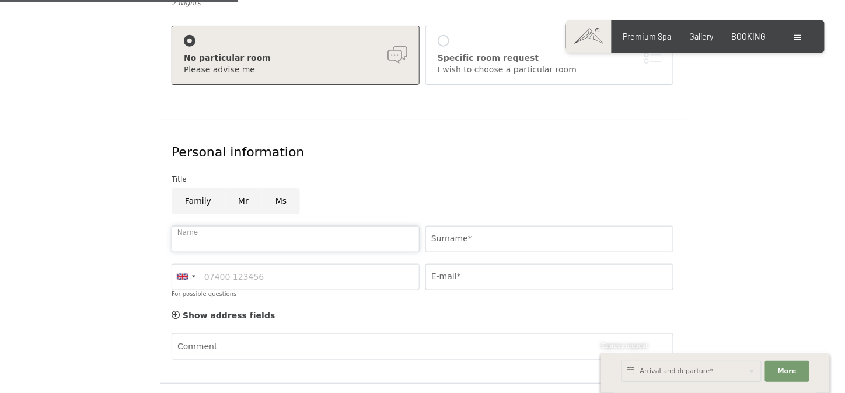
click at [370, 226] on input "Name" at bounding box center [296, 239] width 248 height 26
type input "[PERSON_NAME]"
type input "Frontull"
type input "3425662522"
type input "[PERSON_NAME][EMAIL_ADDRESS][DOMAIN_NAME]"
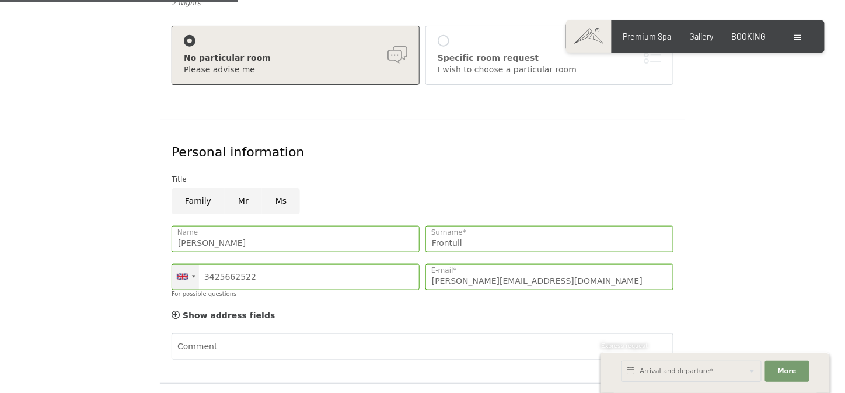
click at [193, 276] on div at bounding box center [194, 277] width 4 height 2
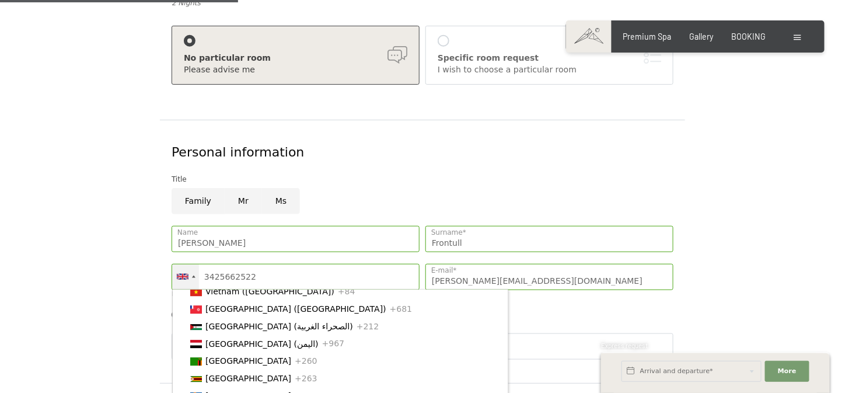
scroll to position [1995, 0]
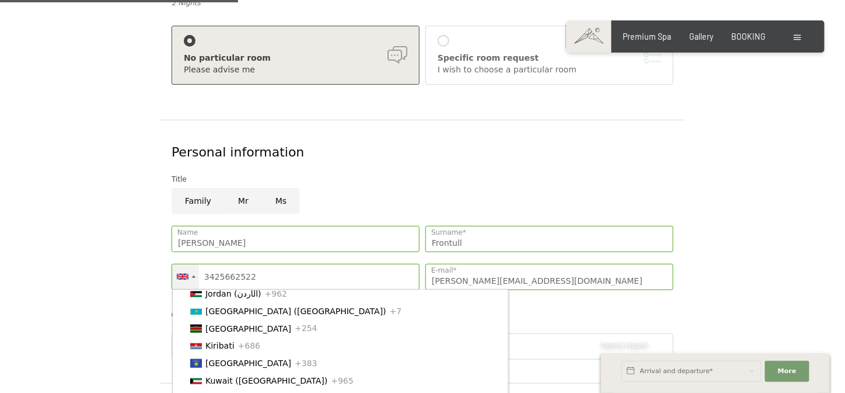
click at [211, 229] on span "[GEOGRAPHIC_DATA] ([GEOGRAPHIC_DATA])" at bounding box center [296, 224] width 181 height 9
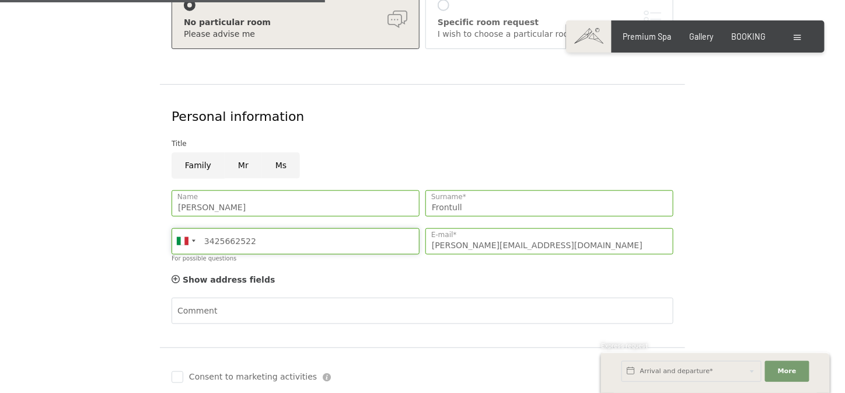
scroll to position [443, 0]
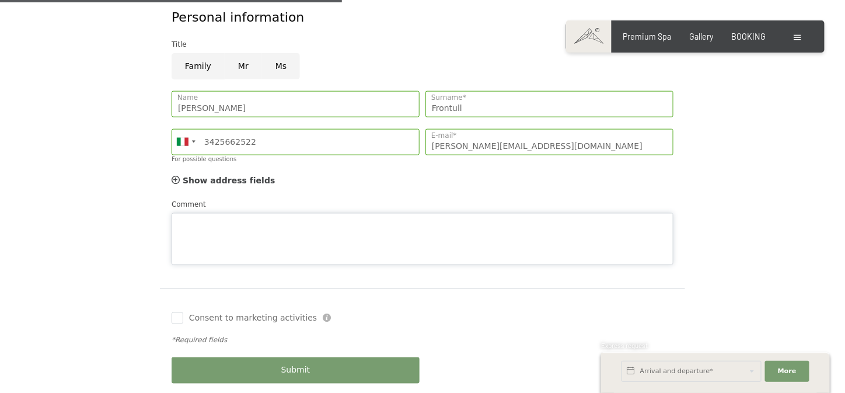
click at [210, 199] on div "Comment" at bounding box center [423, 232] width 502 height 67
type textarea "h"
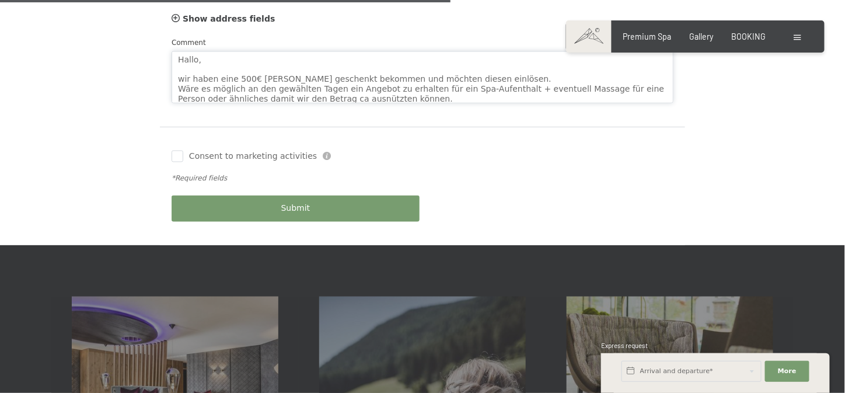
scroll to position [0, 0]
click at [230, 55] on textarea "Hallo, wir haben eine 500€ Gutschein geschenkt bekommen und möchten diesen einl…" at bounding box center [423, 77] width 502 height 53
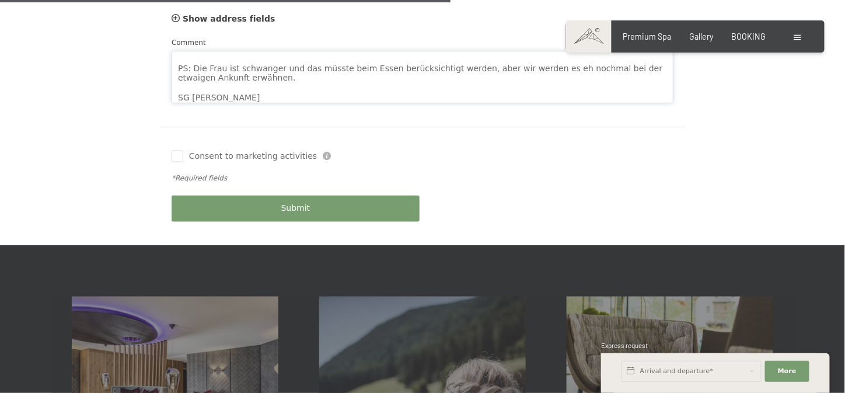
scroll to position [81, 0]
type textarea "Hallo, wir haben einen 500€ Gutschein geschenkt bekommen und möchten diesen ein…"
click at [276, 190] on div "Submit" at bounding box center [296, 209] width 254 height 38
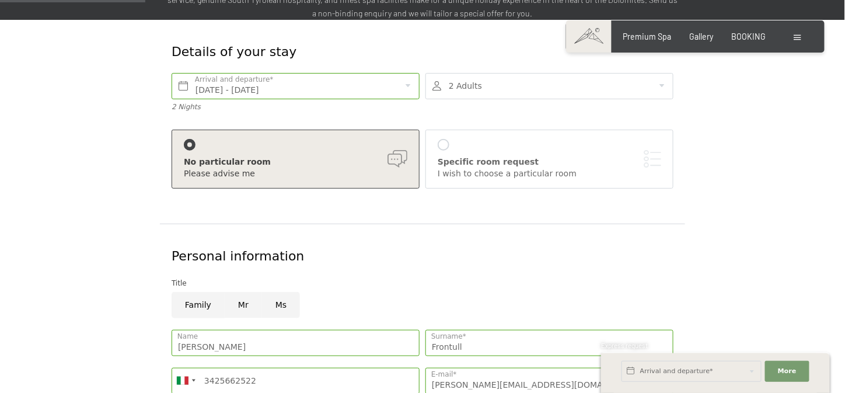
scroll to position [204, 0]
click at [318, 140] on div "No particular room Please advise me" at bounding box center [296, 160] width 224 height 40
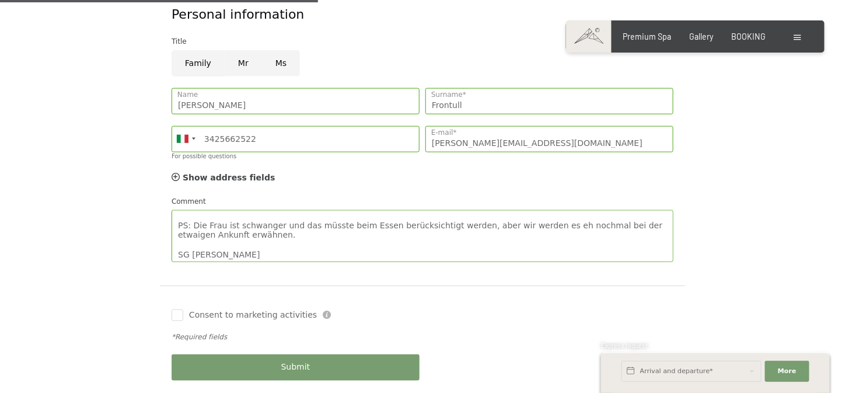
scroll to position [447, 0]
click at [300, 361] on span "Submit" at bounding box center [295, 367] width 29 height 12
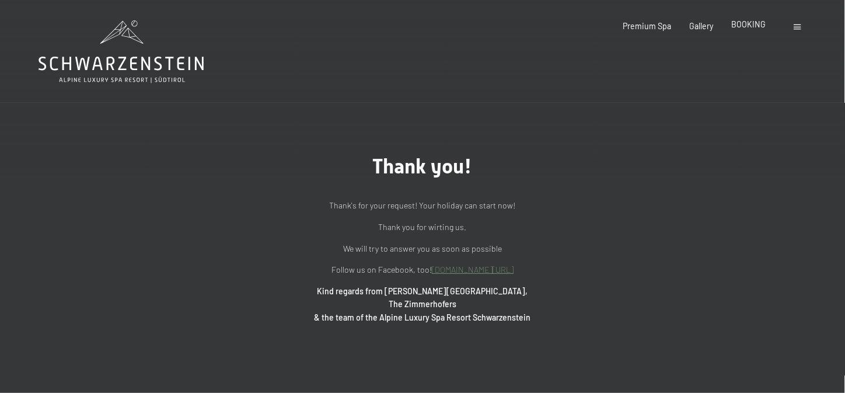
click at [743, 23] on span "BOOKING" at bounding box center [749, 24] width 34 height 10
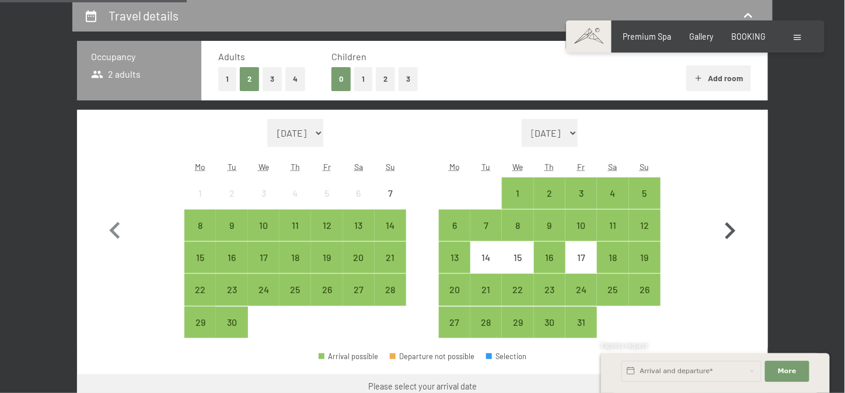
click at [728, 231] on icon "button" at bounding box center [731, 231] width 34 height 34
select select "[DATE]"
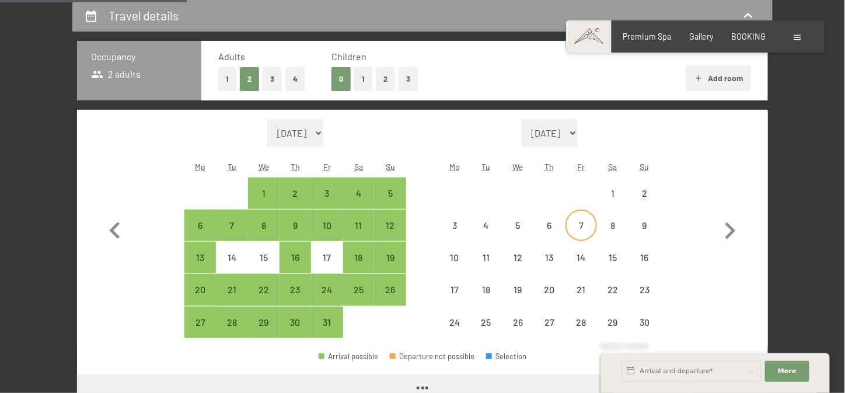
select select "[DATE]"
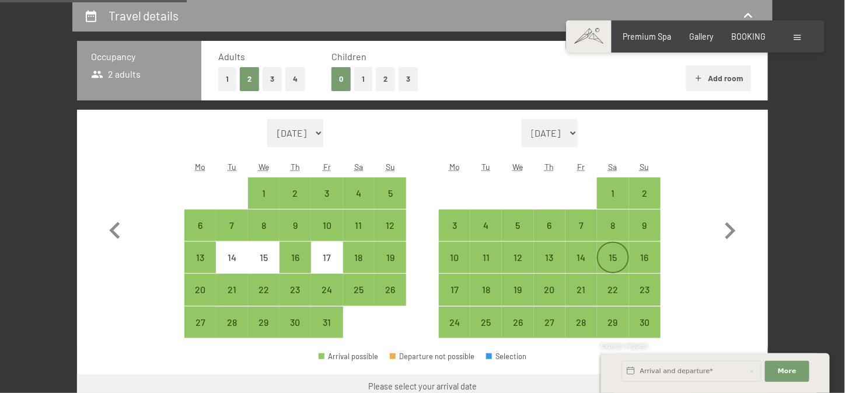
click at [615, 256] on div "15" at bounding box center [612, 267] width 29 height 29
select select "[DATE]"
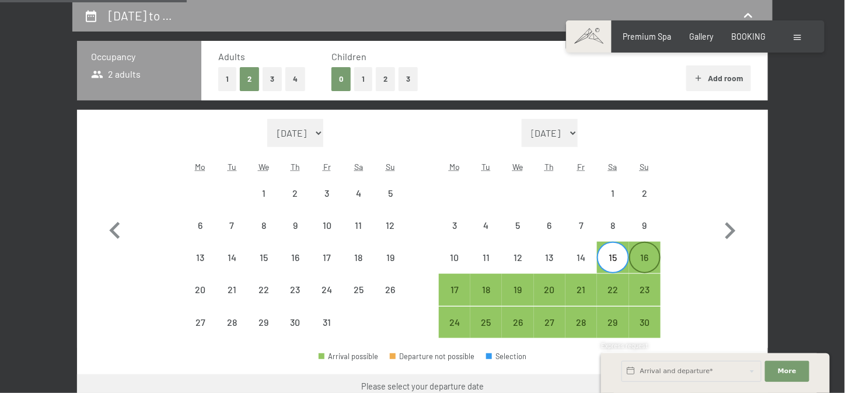
click at [642, 263] on div "16" at bounding box center [645, 267] width 29 height 29
select select "[DATE]"
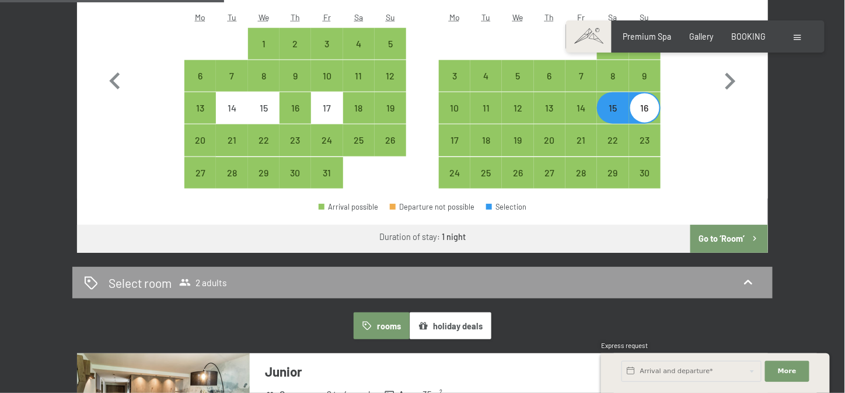
scroll to position [422, 0]
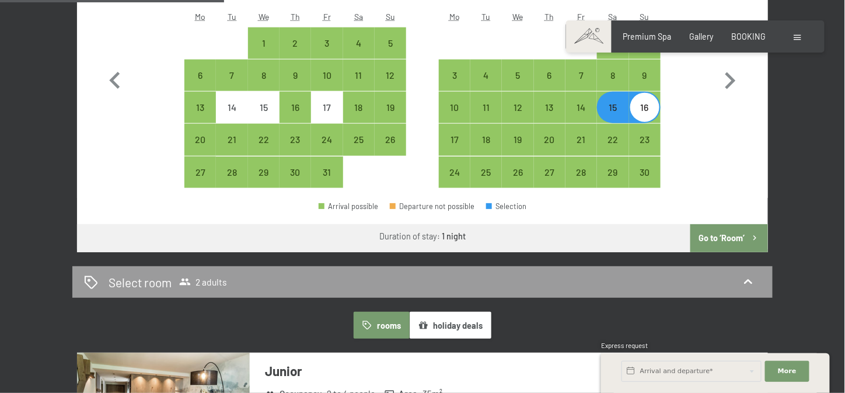
click at [737, 231] on button "Go to ‘Room’" at bounding box center [730, 238] width 78 height 28
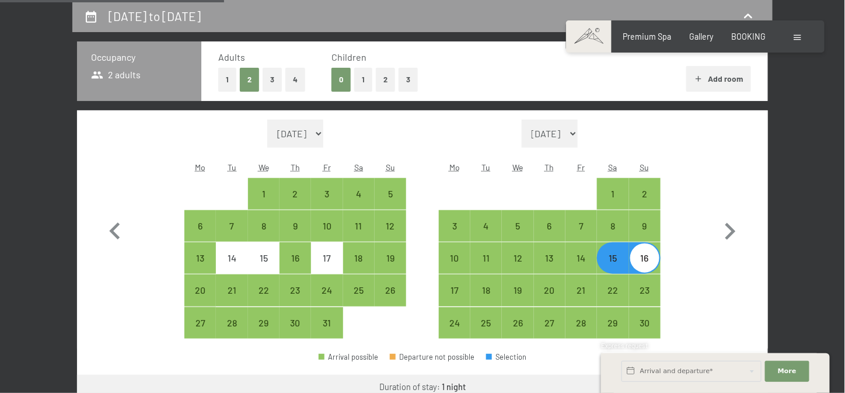
select select "[DATE]"
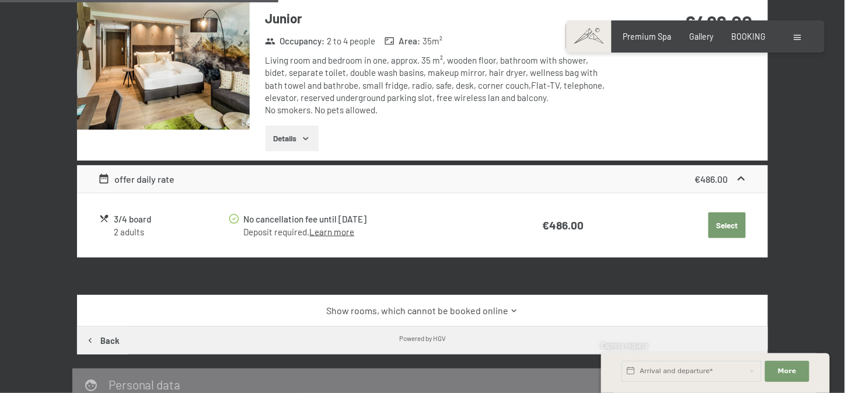
scroll to position [402, 0]
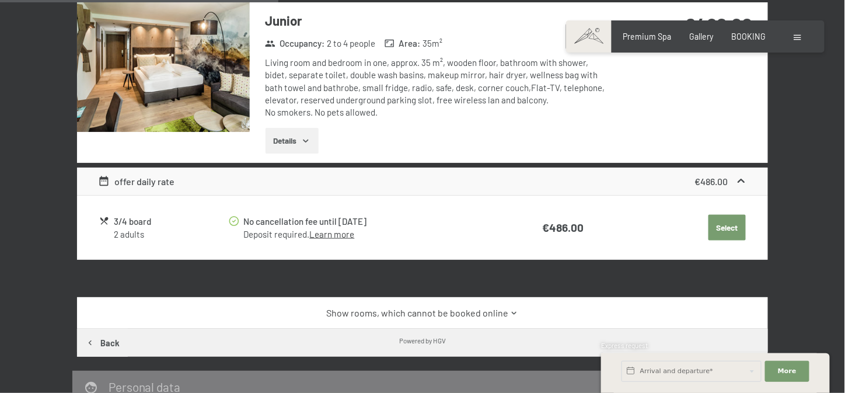
click at [301, 137] on button "Details" at bounding box center [292, 141] width 53 height 26
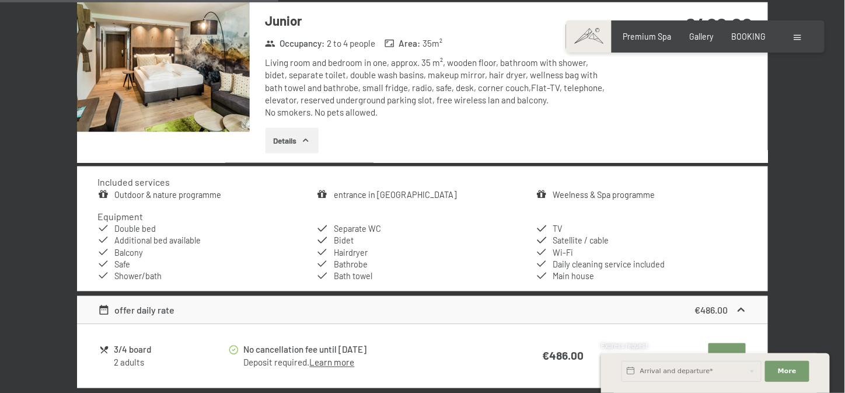
click at [301, 137] on button "Details" at bounding box center [292, 141] width 53 height 26
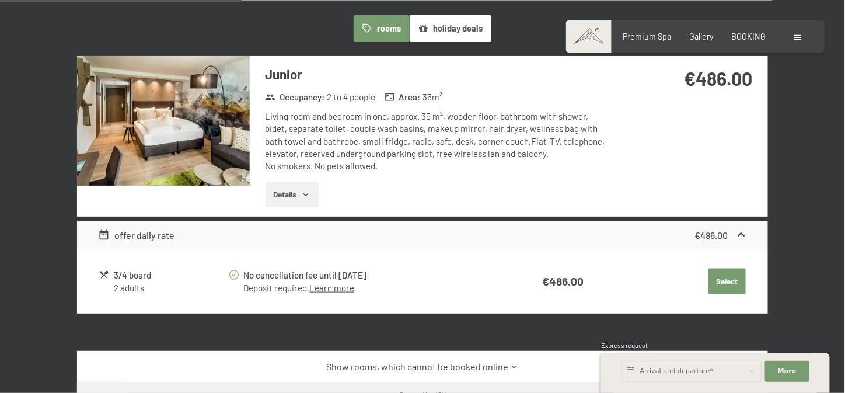
scroll to position [349, 0]
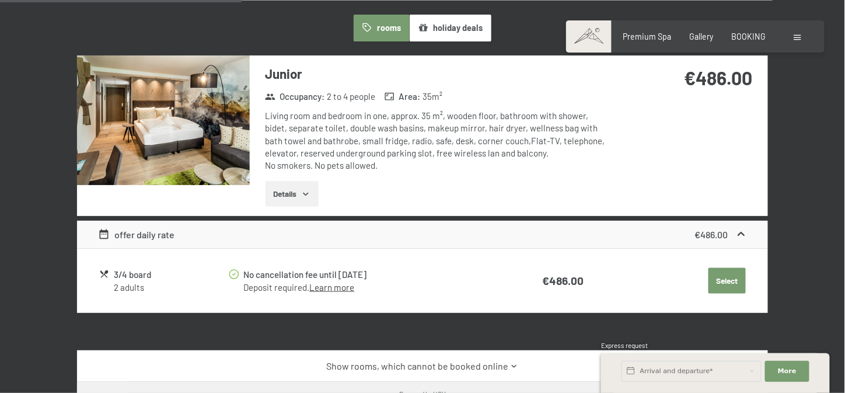
click at [293, 189] on button "Details" at bounding box center [292, 194] width 53 height 26
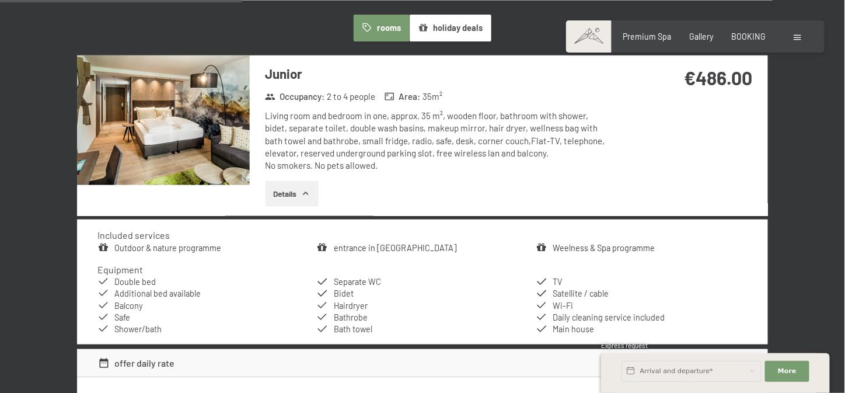
click at [293, 189] on button "Details" at bounding box center [292, 194] width 53 height 26
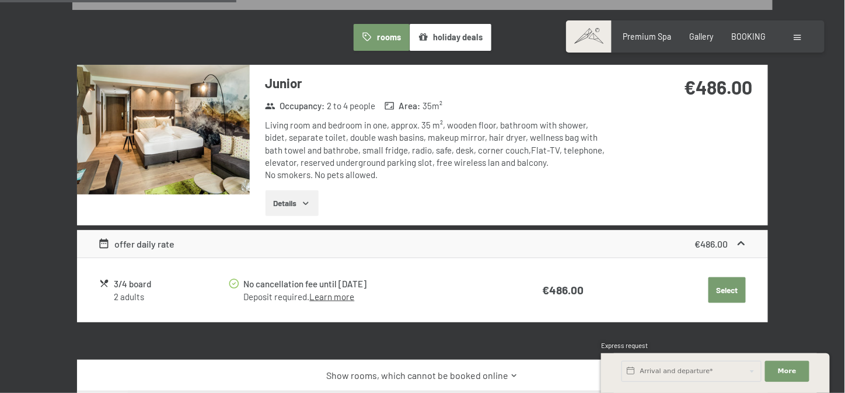
scroll to position [343, 0]
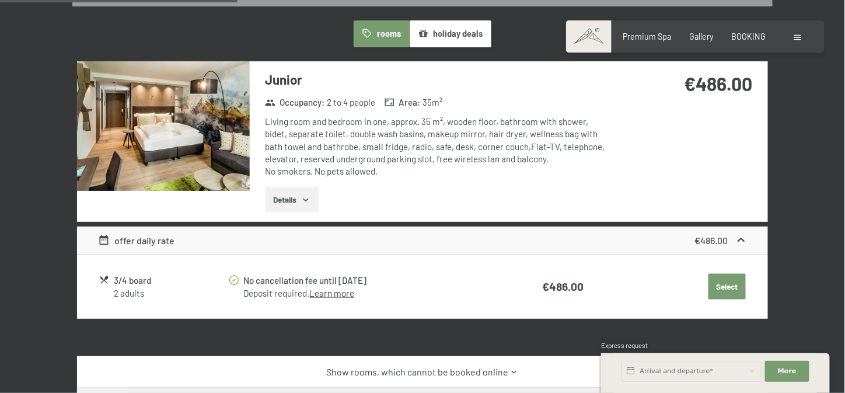
click at [349, 291] on link "Learn more" at bounding box center [331, 293] width 45 height 11
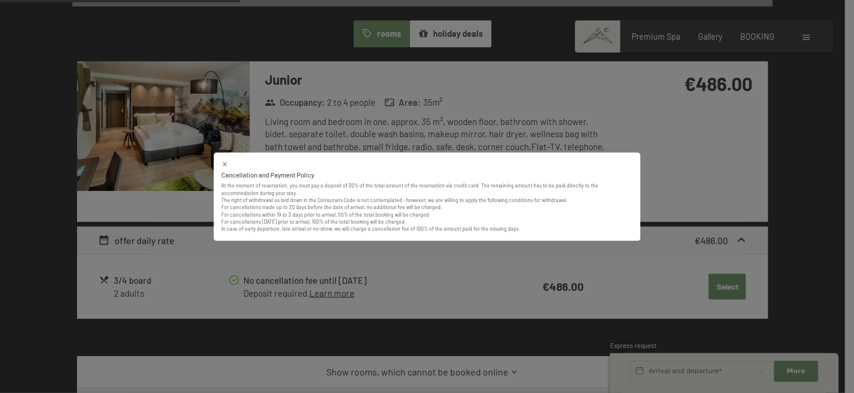
click at [709, 272] on div "Cancellation and Payment Policy At the moment of reservation, you must pay a de…" at bounding box center [427, 196] width 854 height 393
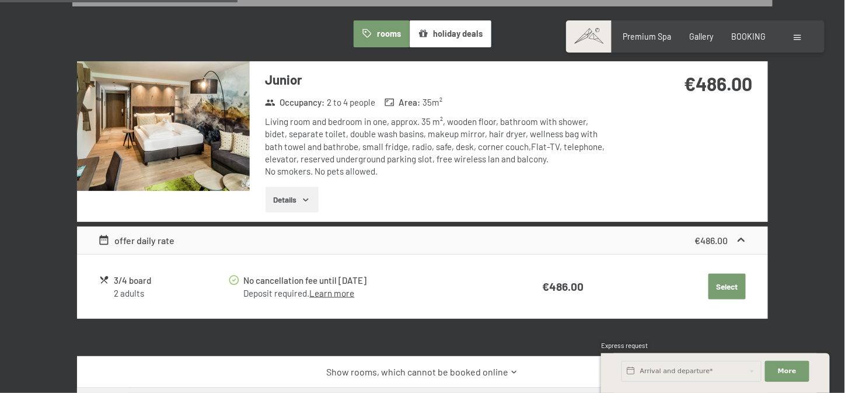
click at [726, 294] on button "Select" at bounding box center [727, 287] width 37 height 26
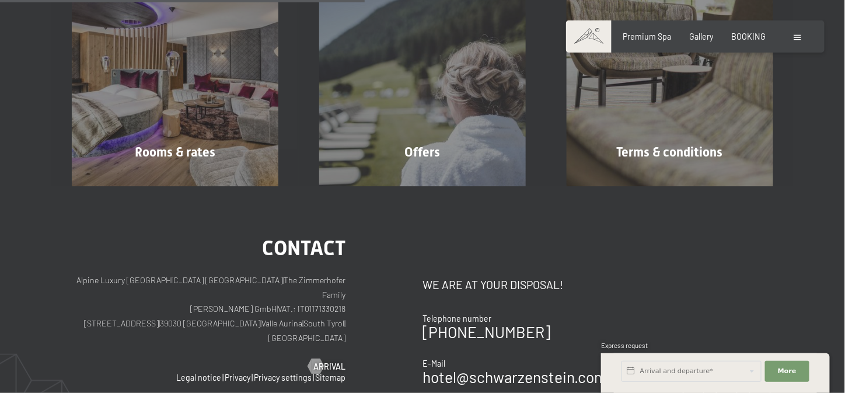
scroll to position [272, 0]
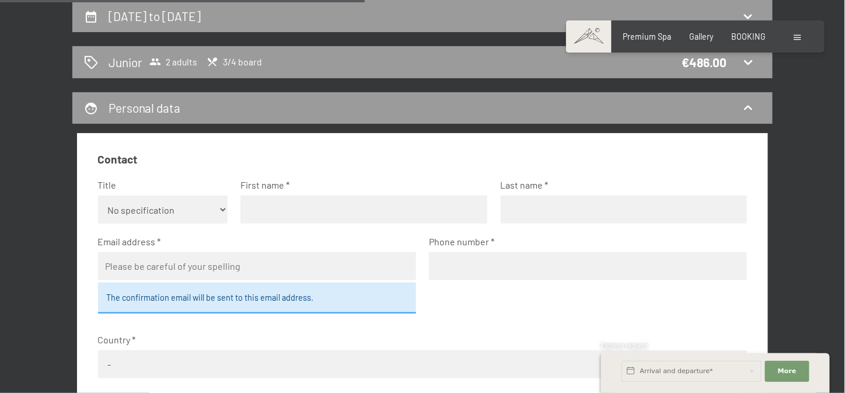
click at [208, 210] on select "No specification Ms. Mr." at bounding box center [163, 210] width 130 height 28
select select "m"
click at [98, 196] on select "No specification Ms. Mr." at bounding box center [163, 210] width 130 height 28
click at [306, 197] on input "text" at bounding box center [364, 210] width 247 height 28
type input "[PERSON_NAME]"
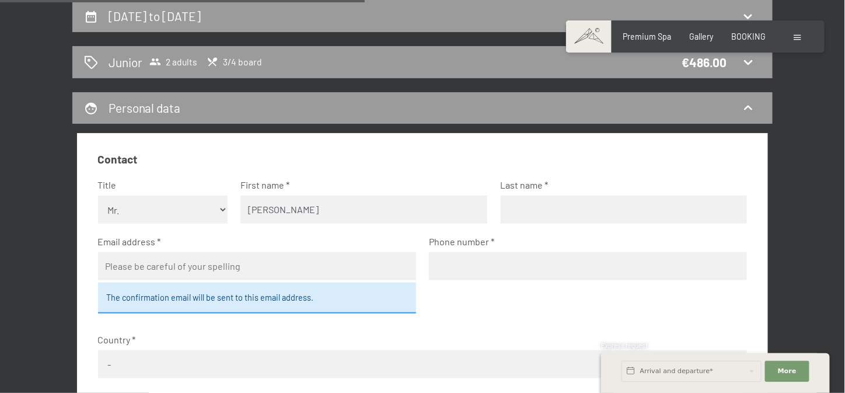
type input "Frontull"
type input "[PERSON_NAME][EMAIL_ADDRESS][DOMAIN_NAME]"
type input "3425662522"
select select "ITA"
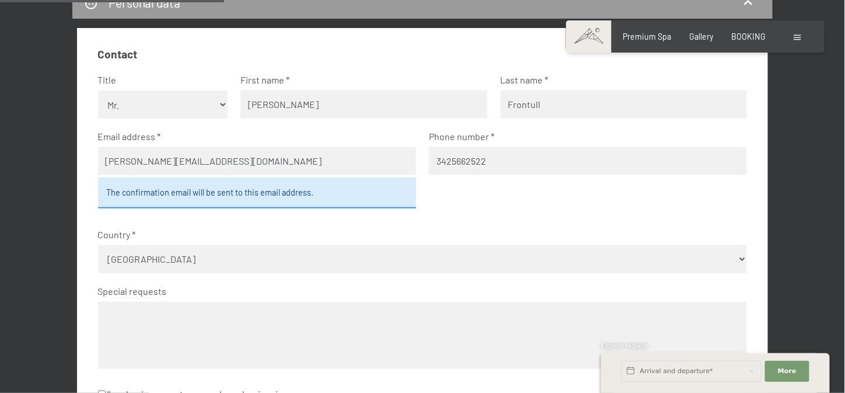
scroll to position [377, 0]
click at [262, 196] on div "The confirmation email will be sent to this email address." at bounding box center [257, 193] width 318 height 30
click at [291, 239] on label "Country" at bounding box center [418, 234] width 641 height 13
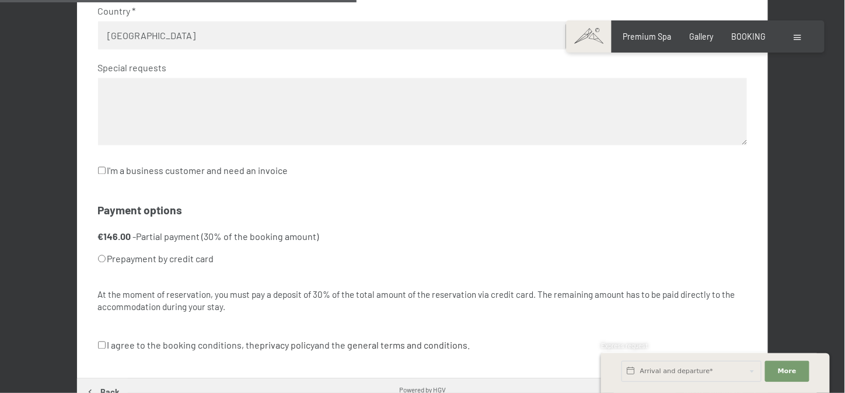
scroll to position [601, 0]
click at [228, 130] on textarea at bounding box center [423, 111] width 650 height 67
type textarea "D"
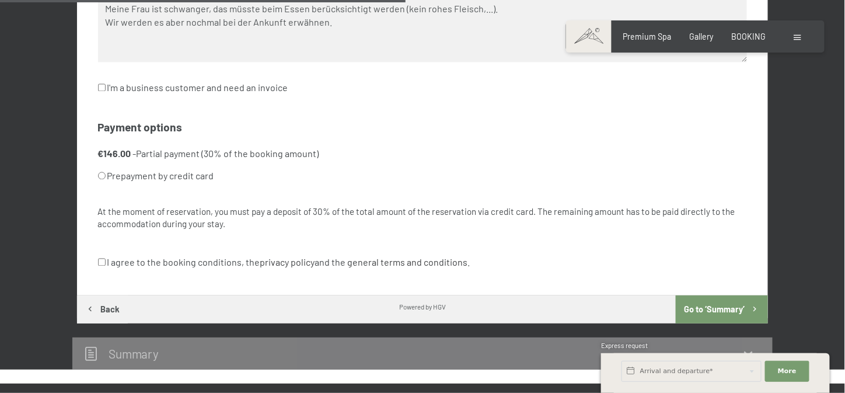
scroll to position [683, 0]
type textarea "Meine Frau ist schwanger, das müsste beim Essen berücksichtigt werden (kein roh…"
click at [176, 178] on label "Prepayment by credit card" at bounding box center [409, 176] width 622 height 22
click at [106, 178] on input "Prepayment by credit card" at bounding box center [102, 176] width 8 height 8
radio input "true"
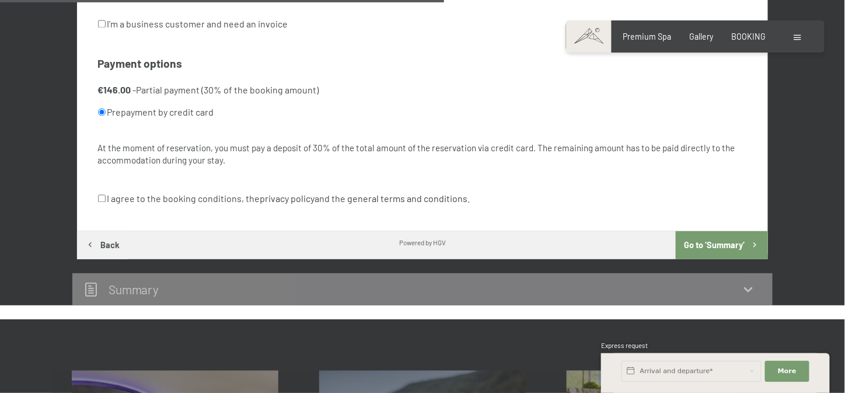
scroll to position [748, 0]
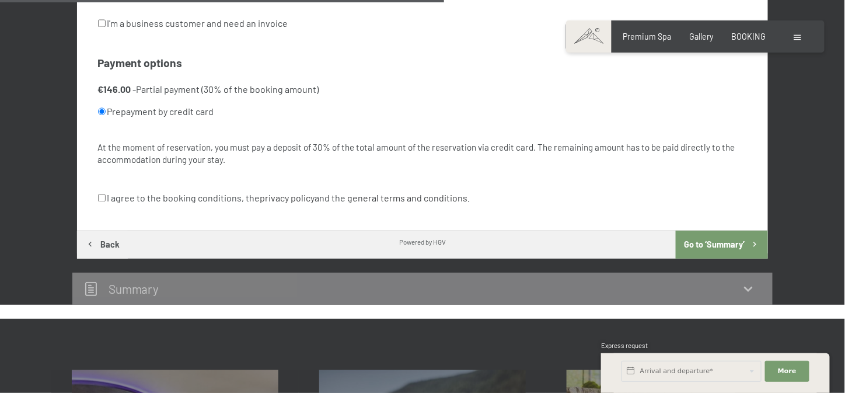
click at [246, 199] on label "I agree to the booking conditions, the privacy policy and the general terms and…" at bounding box center [284, 198] width 373 height 22
click at [106, 199] on input "I agree to the booking conditions, the privacy policy and the general terms and…" at bounding box center [102, 198] width 8 height 8
checkbox input "true"
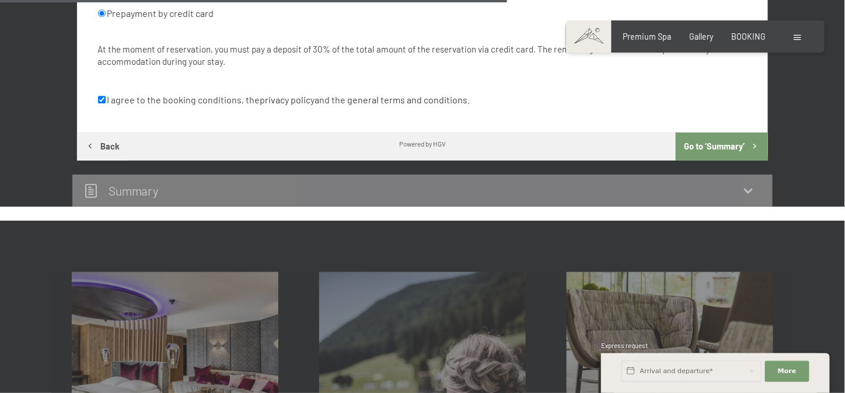
scroll to position [855, 0]
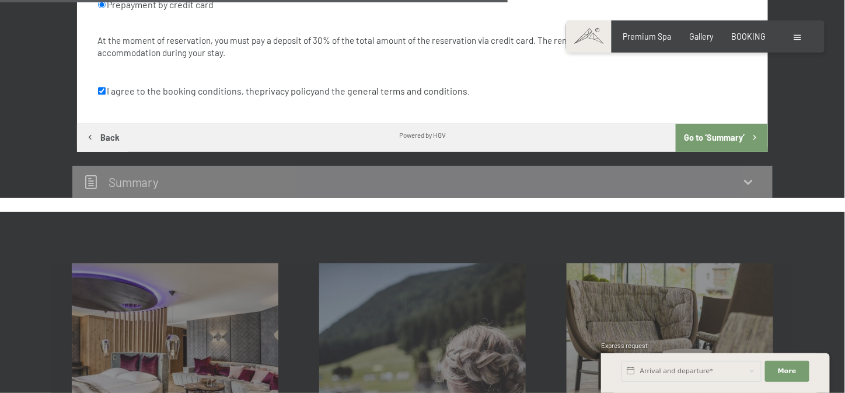
click at [709, 142] on button "Go to ‘Summary’" at bounding box center [722, 138] width 92 height 28
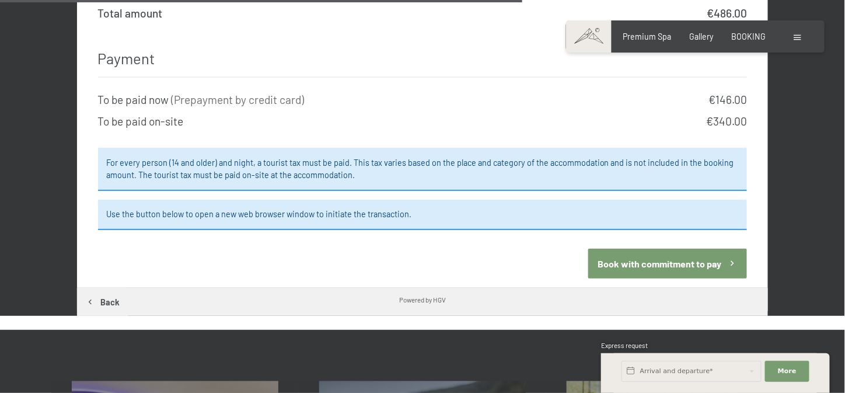
scroll to position [1066, 0]
click at [680, 249] on button "Book with commitment to pay" at bounding box center [668, 264] width 159 height 30
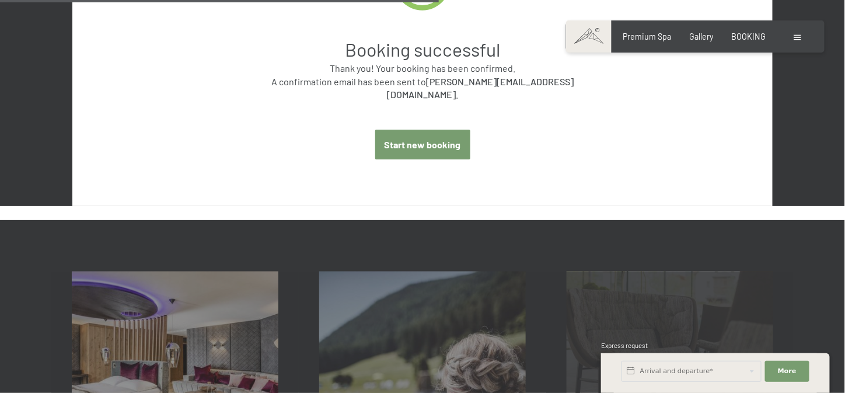
scroll to position [541, 0]
